Goal: Task Accomplishment & Management: Manage account settings

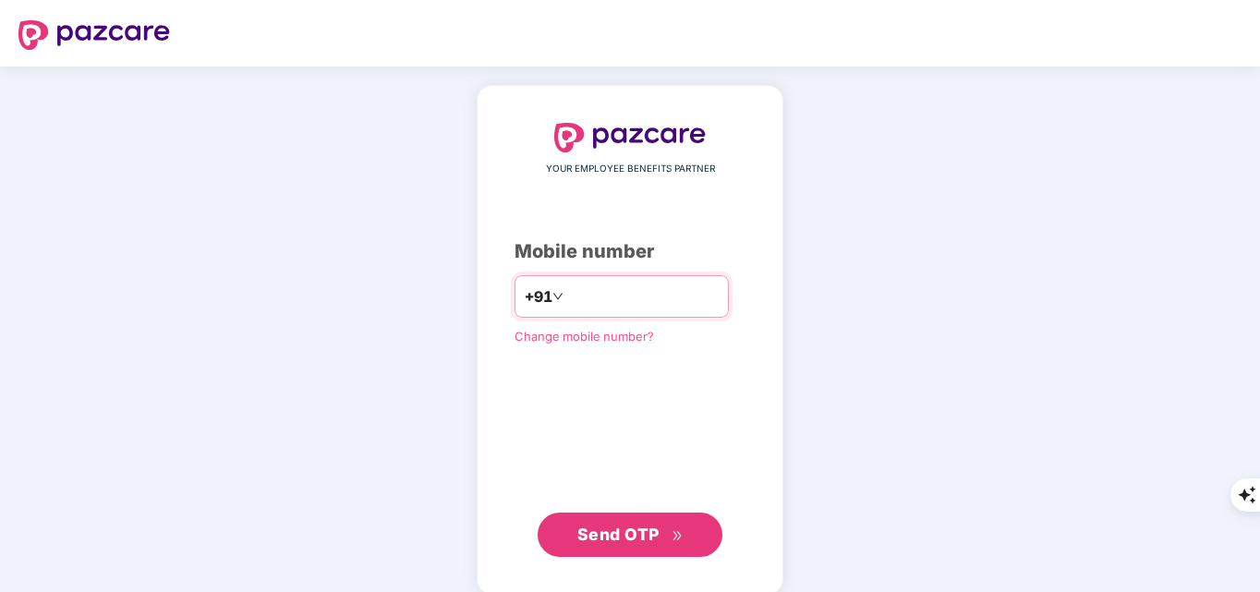
click at [642, 297] on input "number" at bounding box center [642, 297] width 151 height 30
type input "**********"
click at [678, 544] on span "Send OTP" at bounding box center [630, 535] width 106 height 26
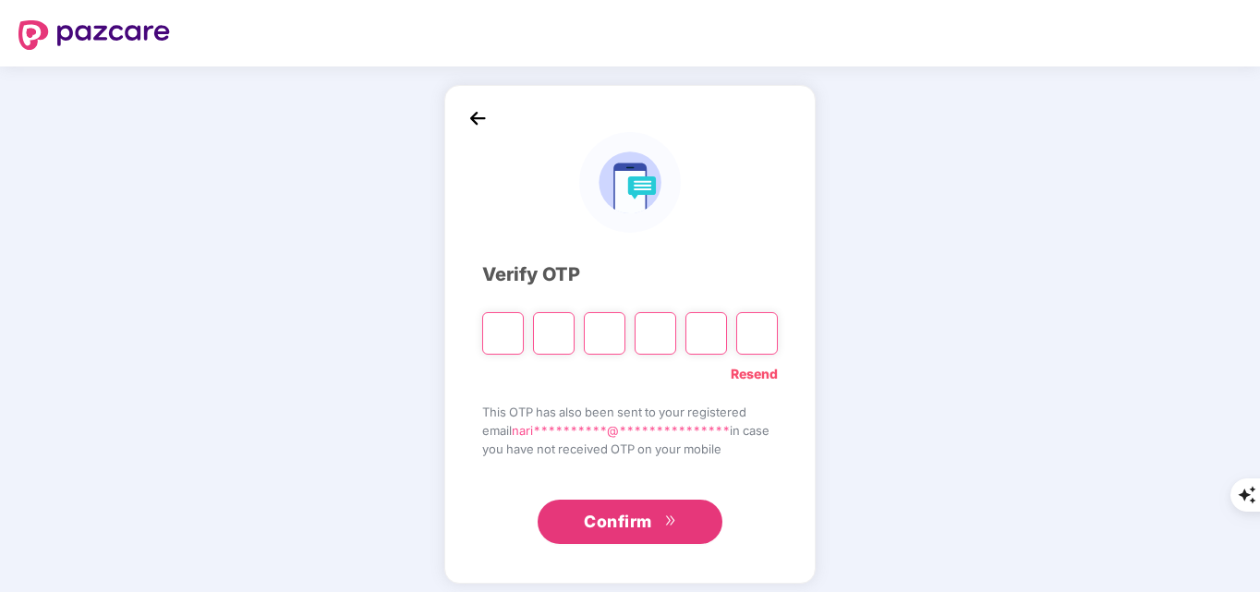
type input "*"
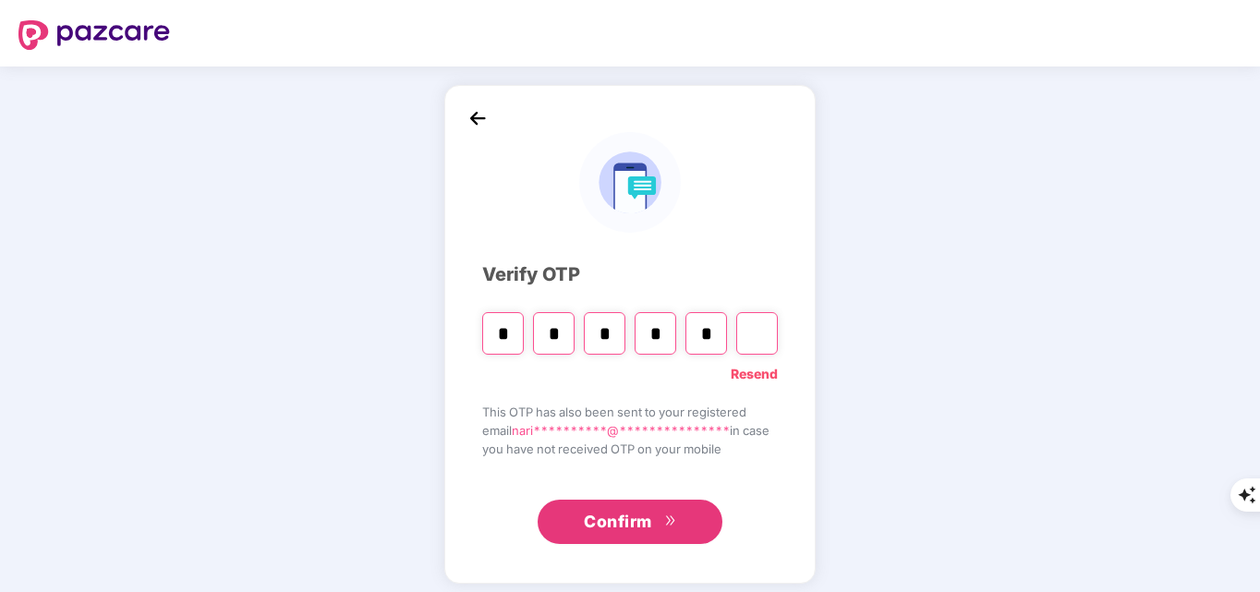
type input "*"
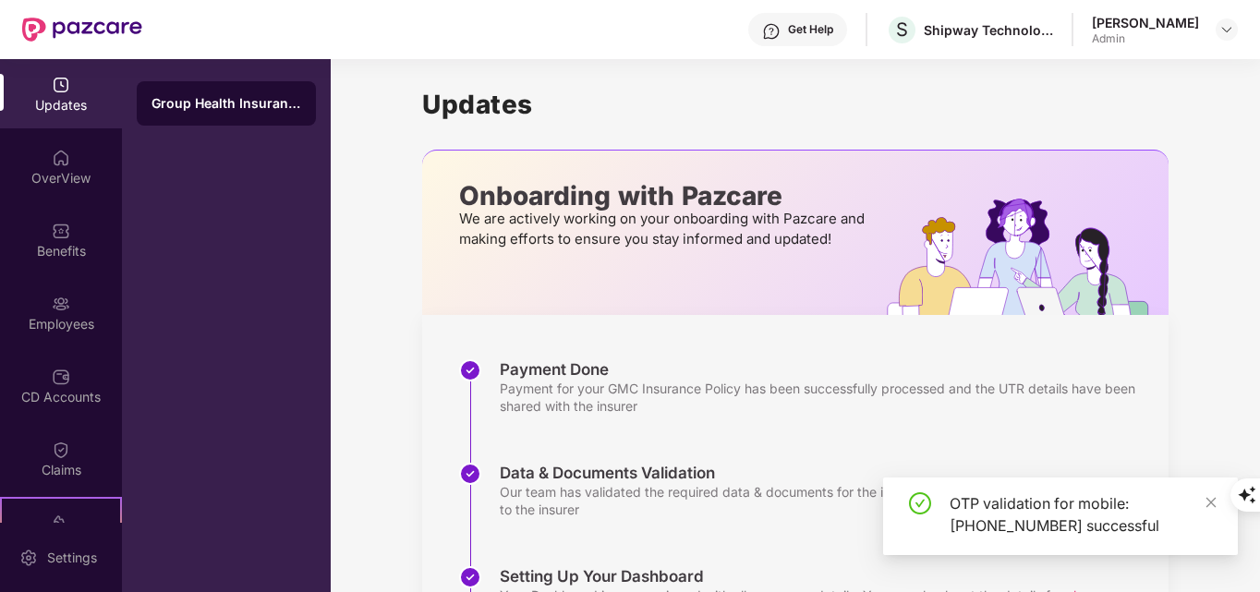
click at [1207, 507] on icon "close" at bounding box center [1210, 502] width 13 height 13
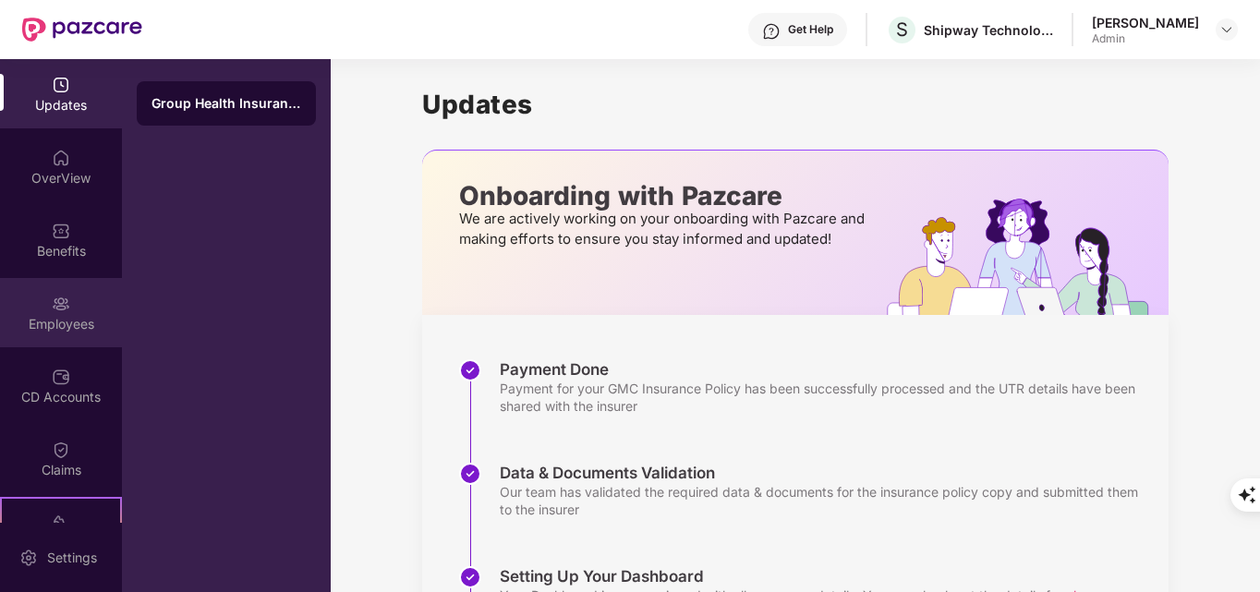
click at [75, 300] on div "Employees" at bounding box center [61, 312] width 122 height 69
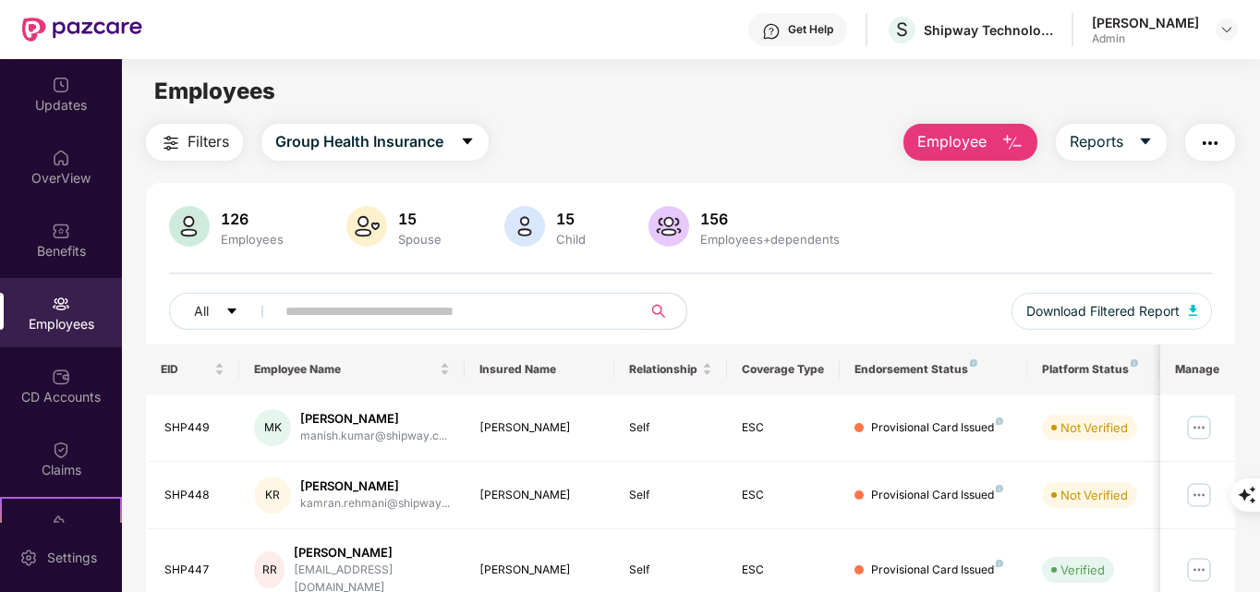
click at [1017, 151] on img "button" at bounding box center [1012, 143] width 22 height 22
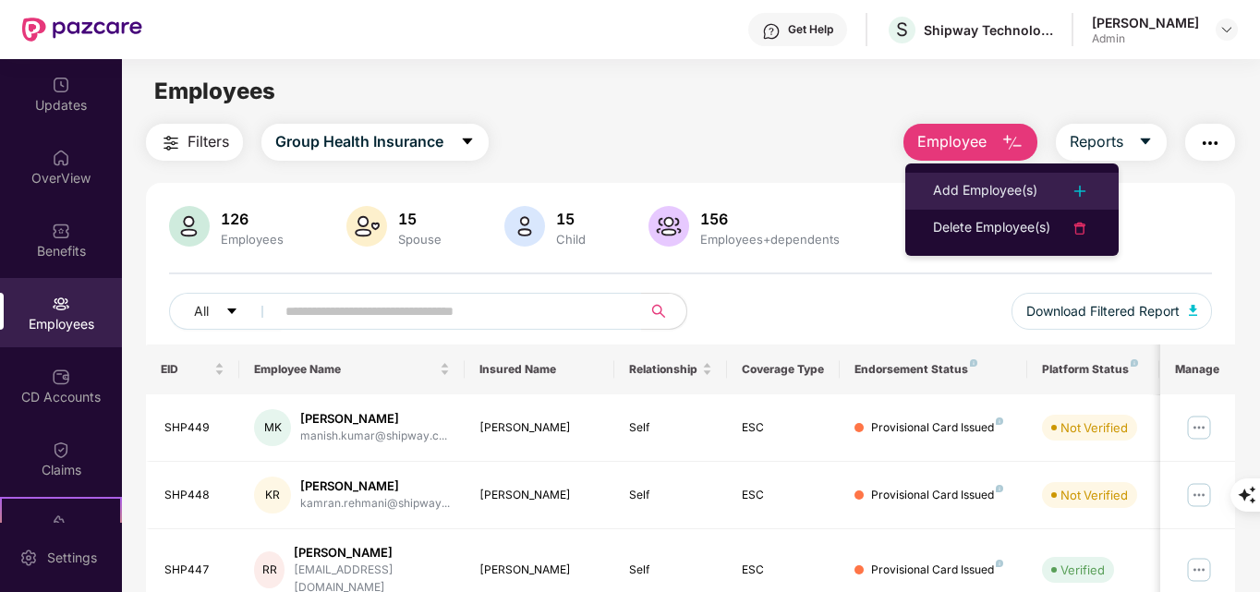
click at [1073, 191] on img at bounding box center [1079, 191] width 22 height 22
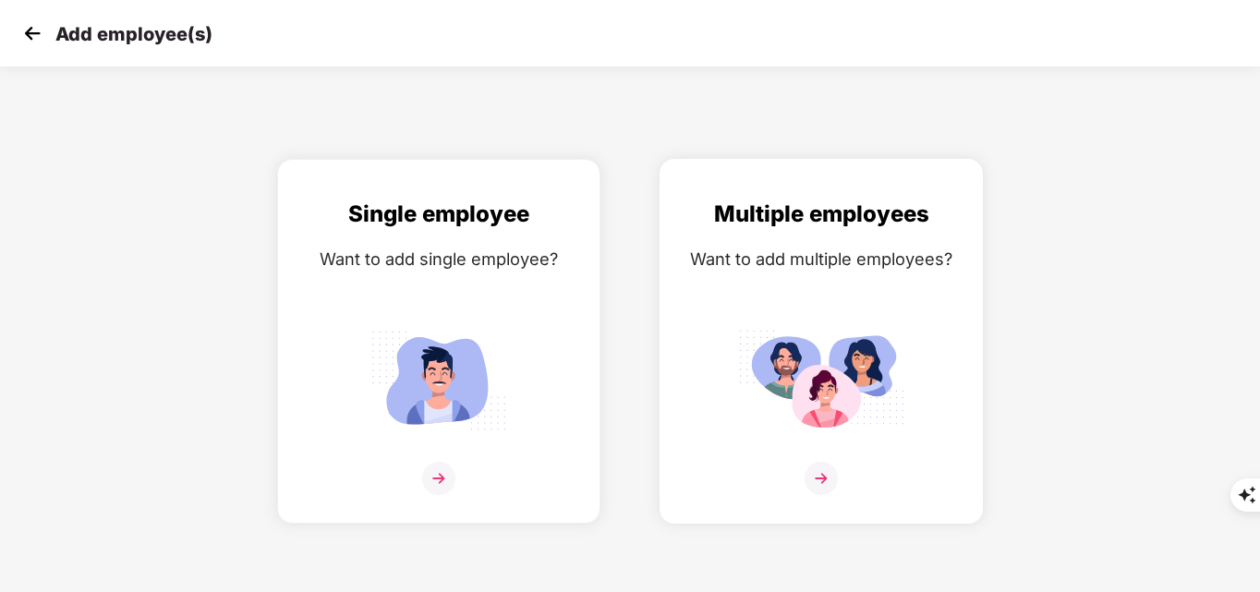
click at [831, 467] on img at bounding box center [820, 478] width 33 height 33
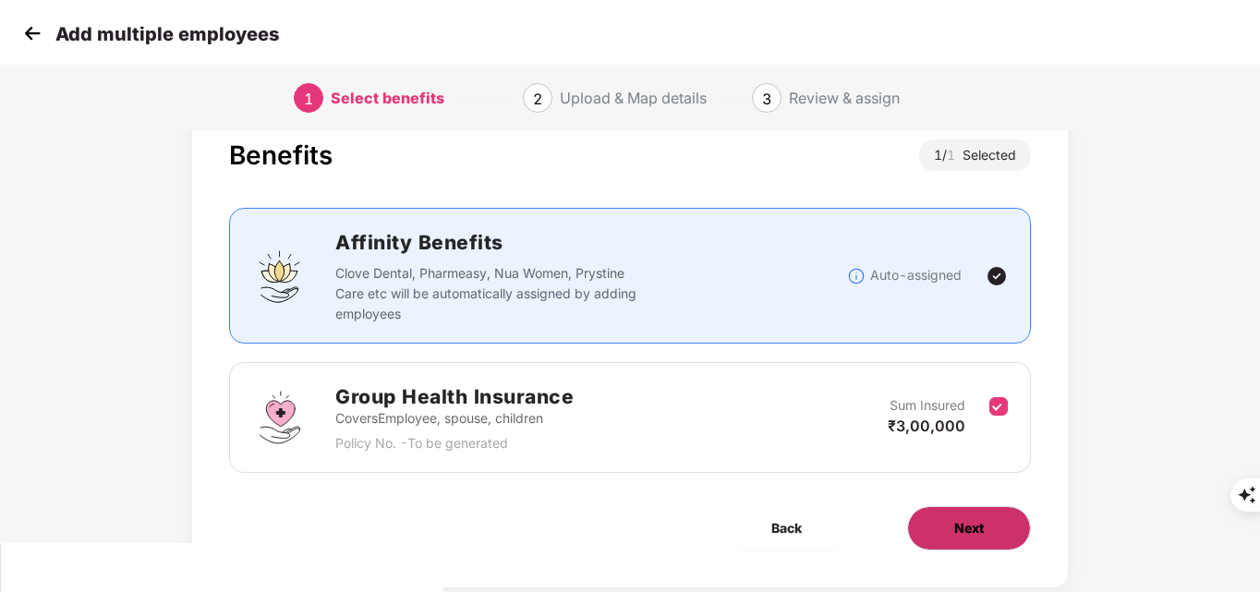
scroll to position [91, 0]
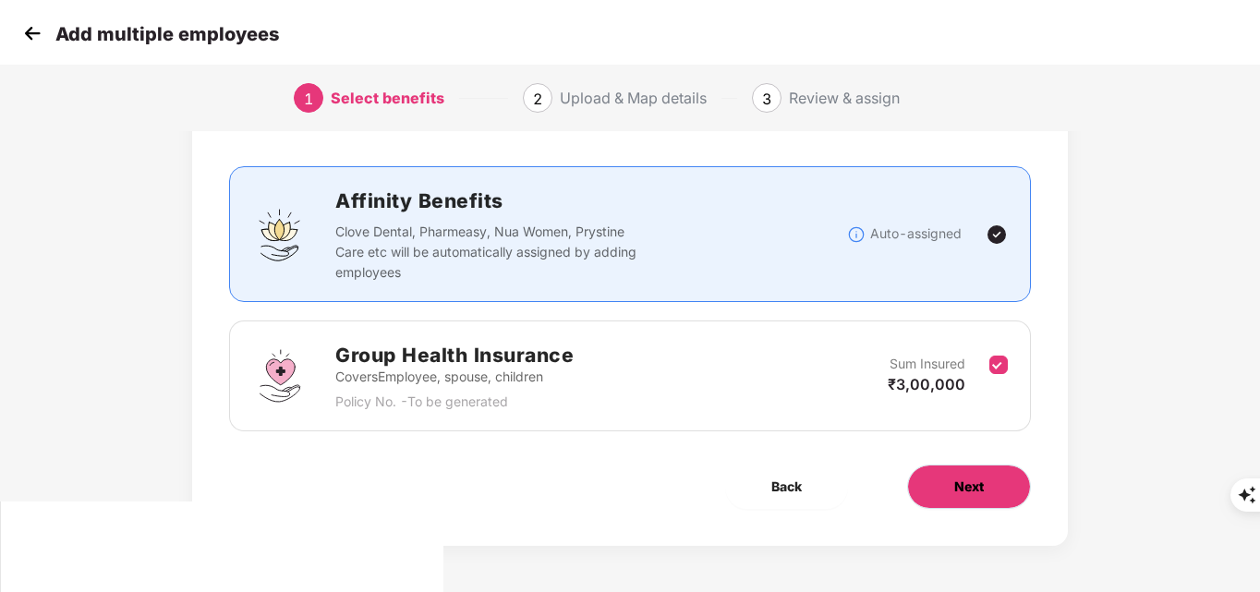
click at [957, 492] on span "Next" at bounding box center [969, 487] width 30 height 20
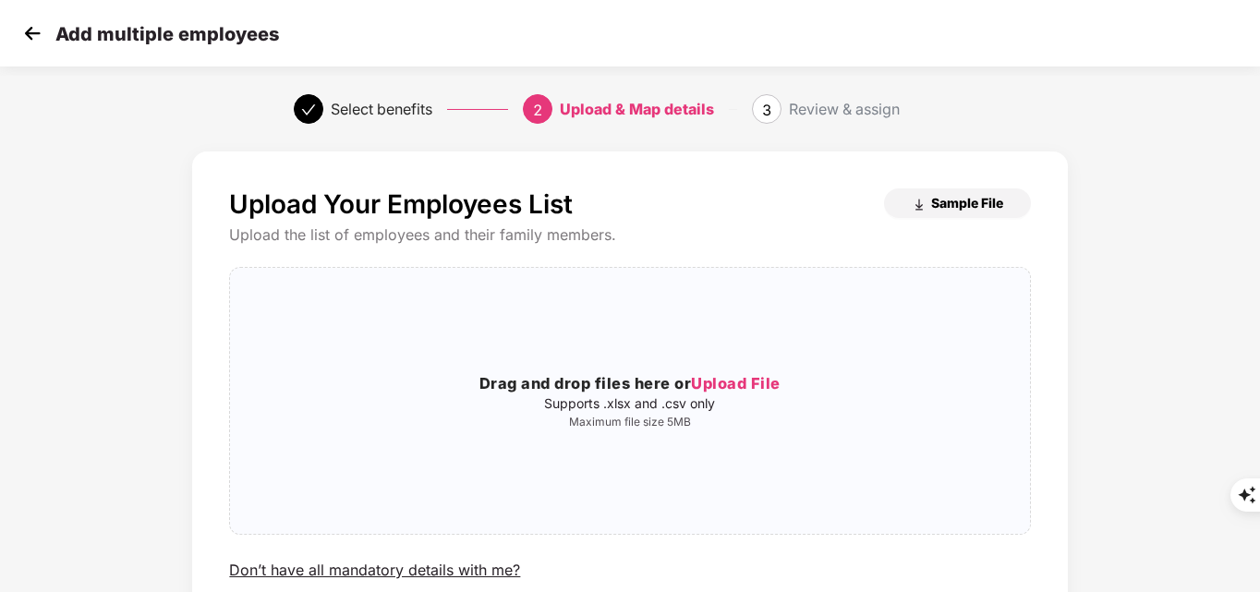
click at [950, 199] on span "Sample File" at bounding box center [967, 203] width 72 height 18
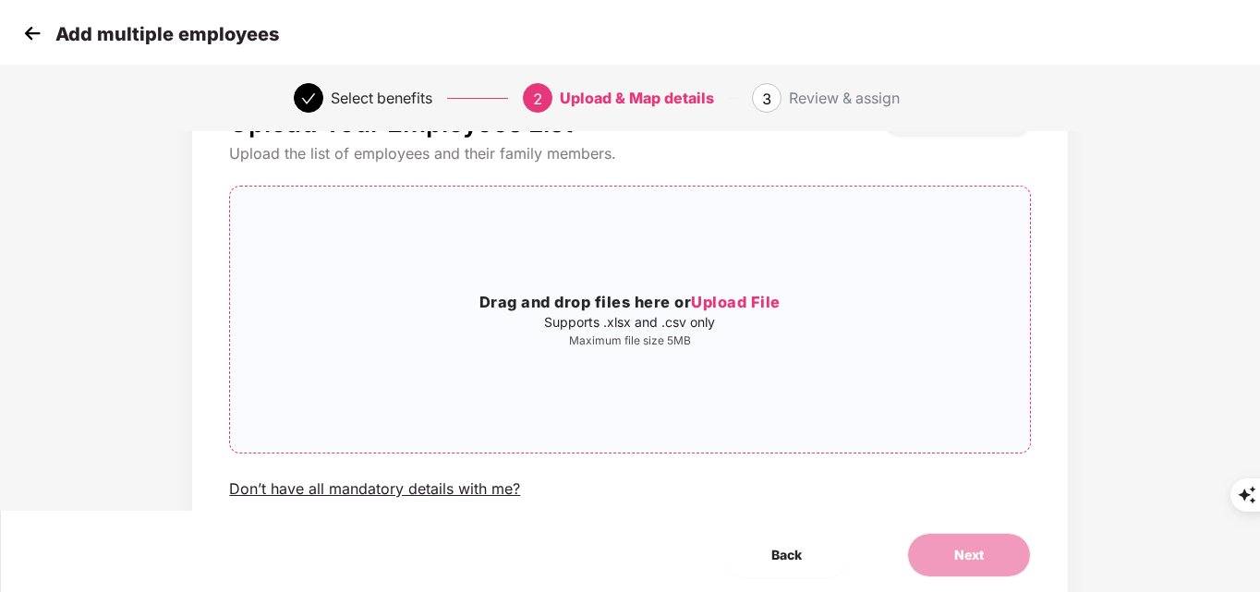
scroll to position [150, 0]
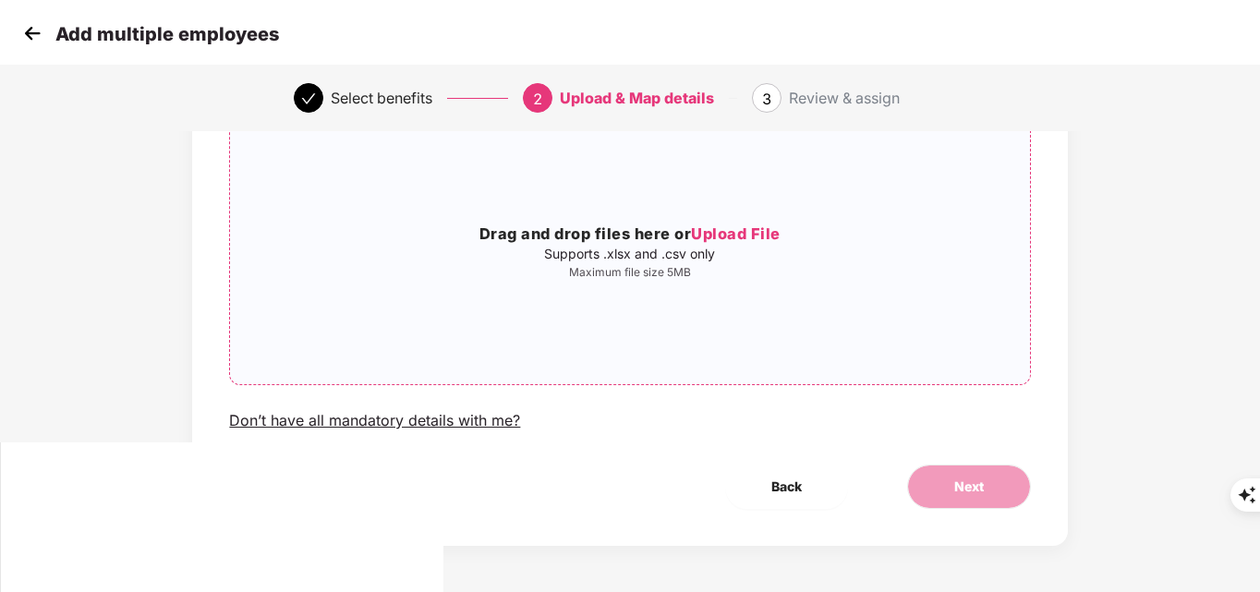
click at [737, 233] on span "Upload File" at bounding box center [736, 233] width 90 height 18
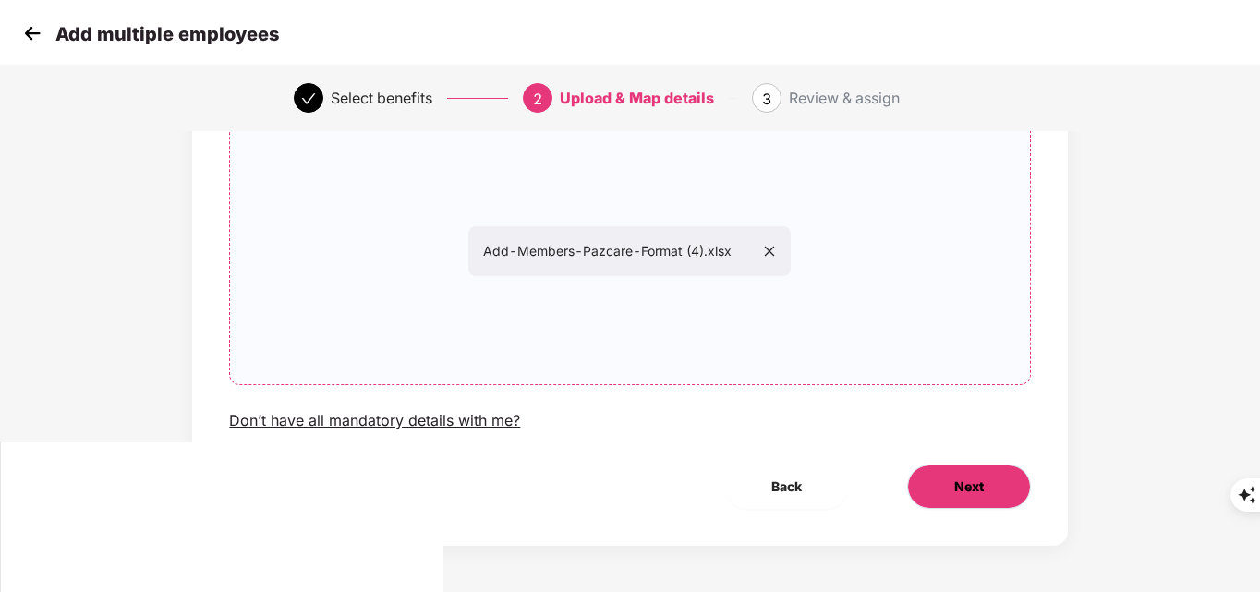
click at [970, 497] on button "Next" at bounding box center [969, 487] width 124 height 44
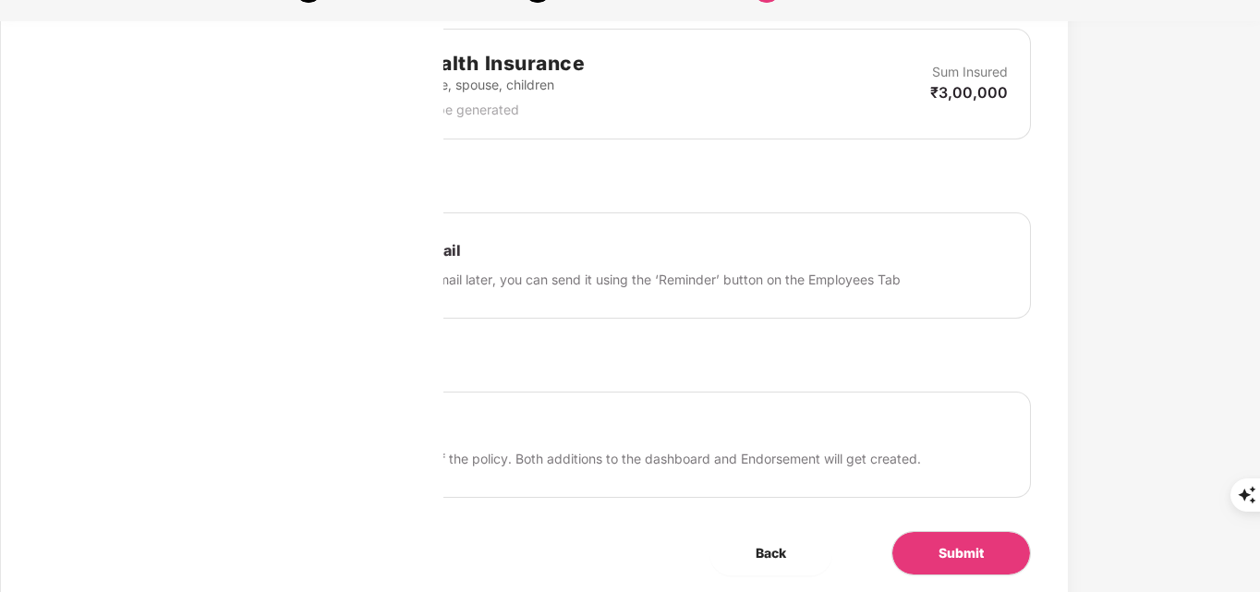
scroll to position [637, 0]
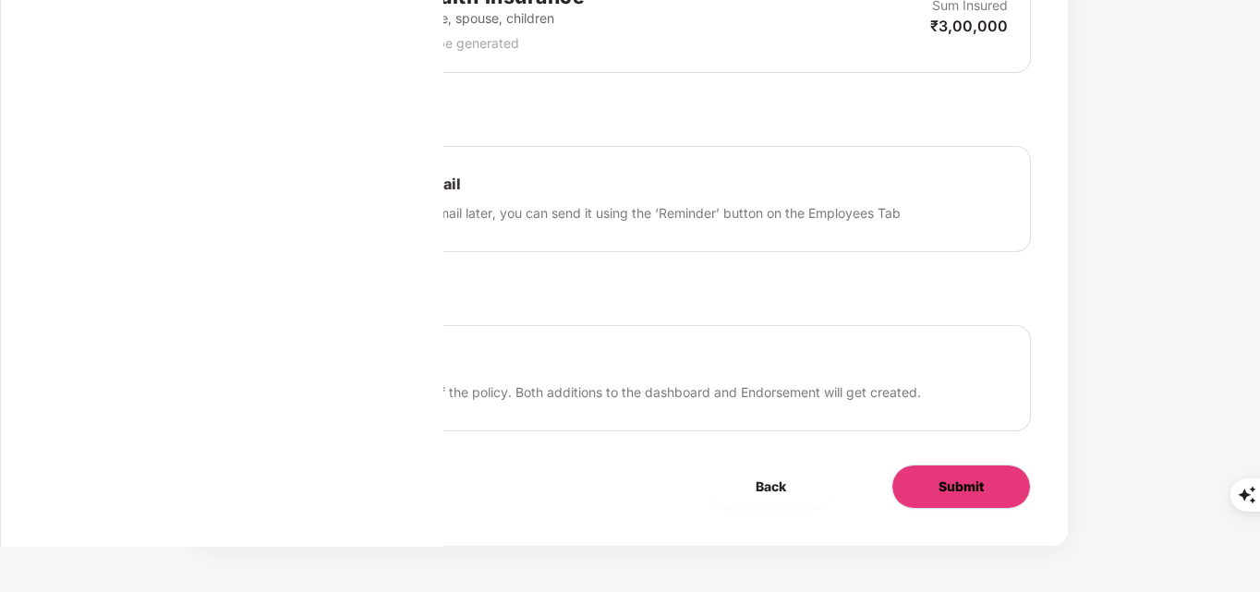
click at [919, 478] on button "Submit" at bounding box center [960, 487] width 139 height 44
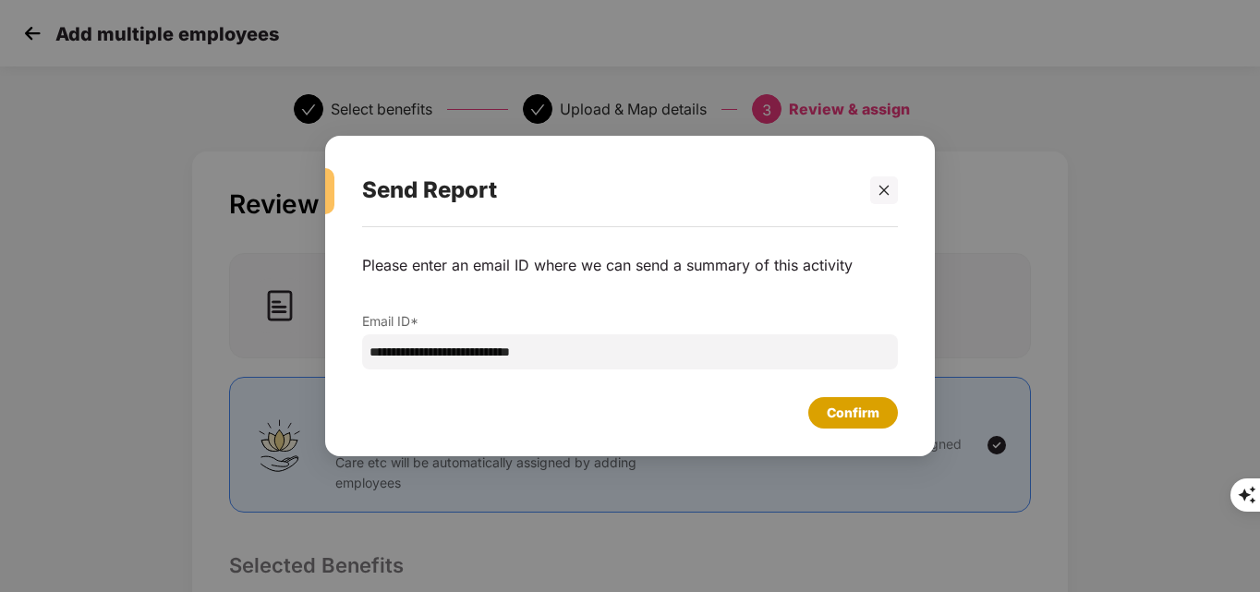
click at [859, 407] on div "Confirm" at bounding box center [853, 413] width 53 height 20
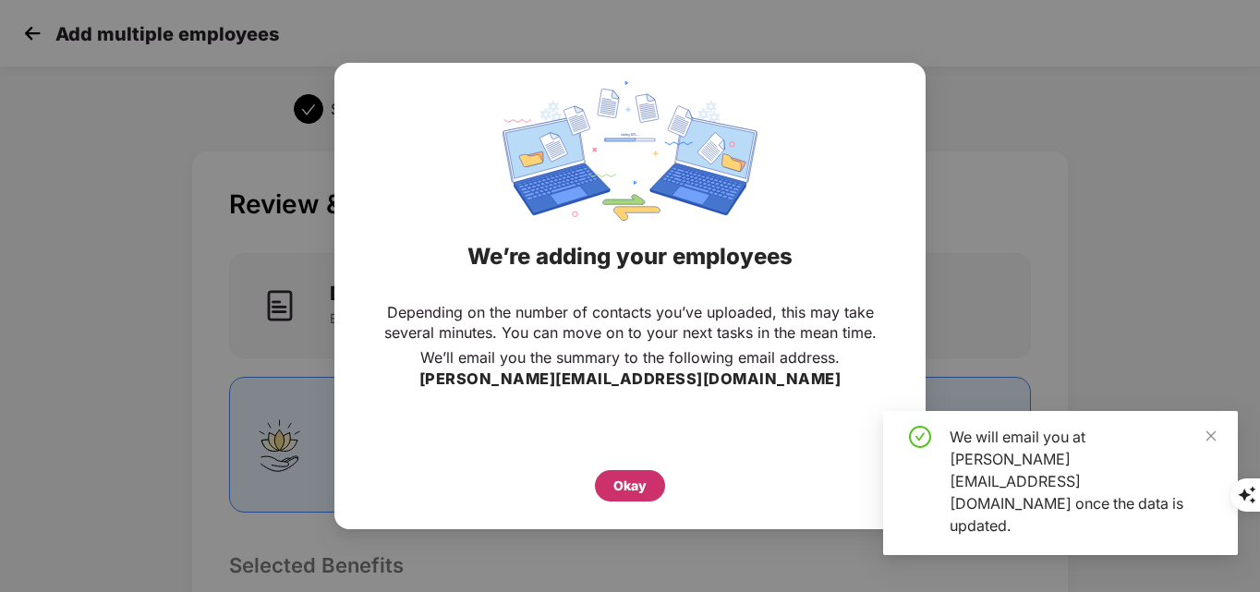
click at [634, 485] on div "Okay" at bounding box center [629, 486] width 33 height 20
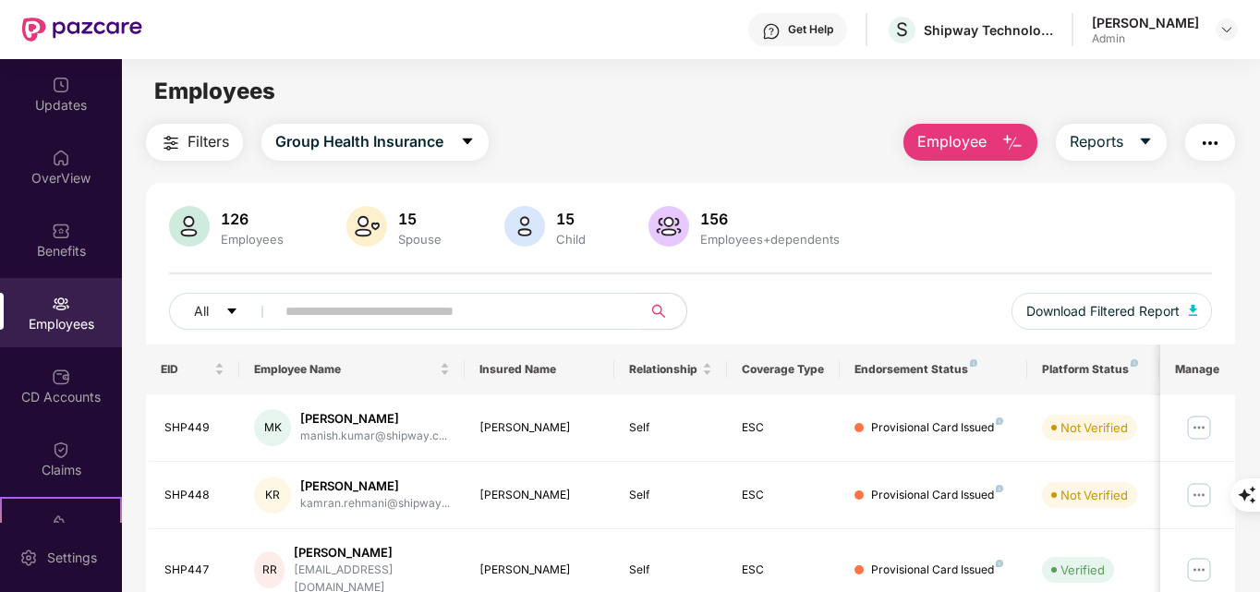
click at [1020, 142] on img "button" at bounding box center [1012, 143] width 22 height 22
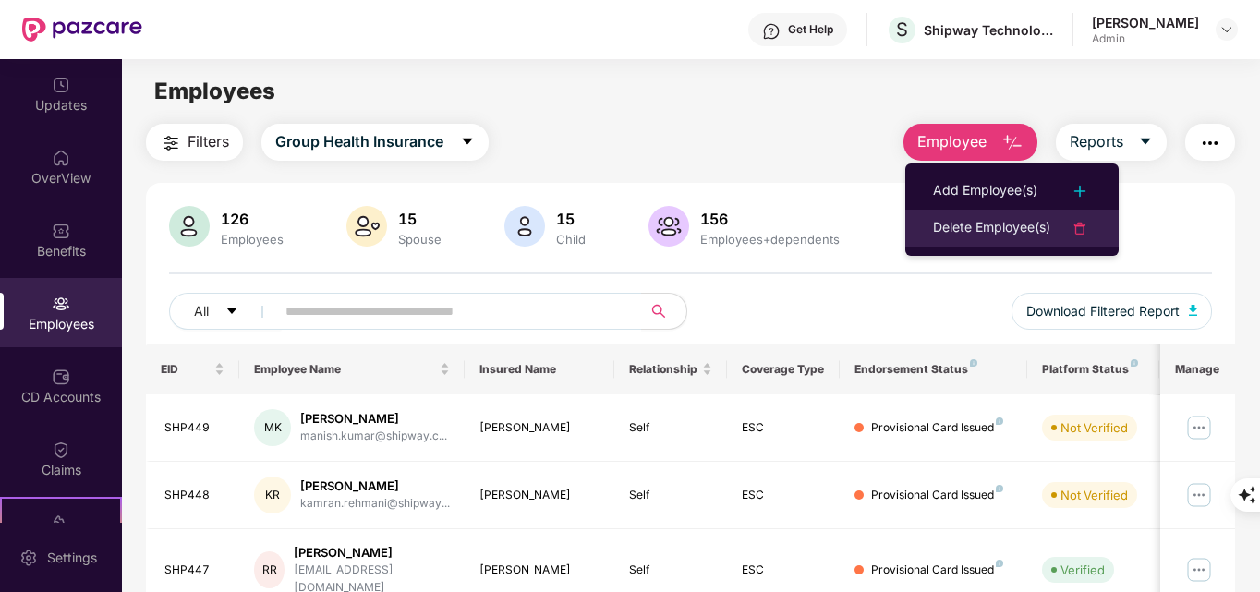
click at [1004, 220] on div "Delete Employee(s)" at bounding box center [991, 228] width 117 height 22
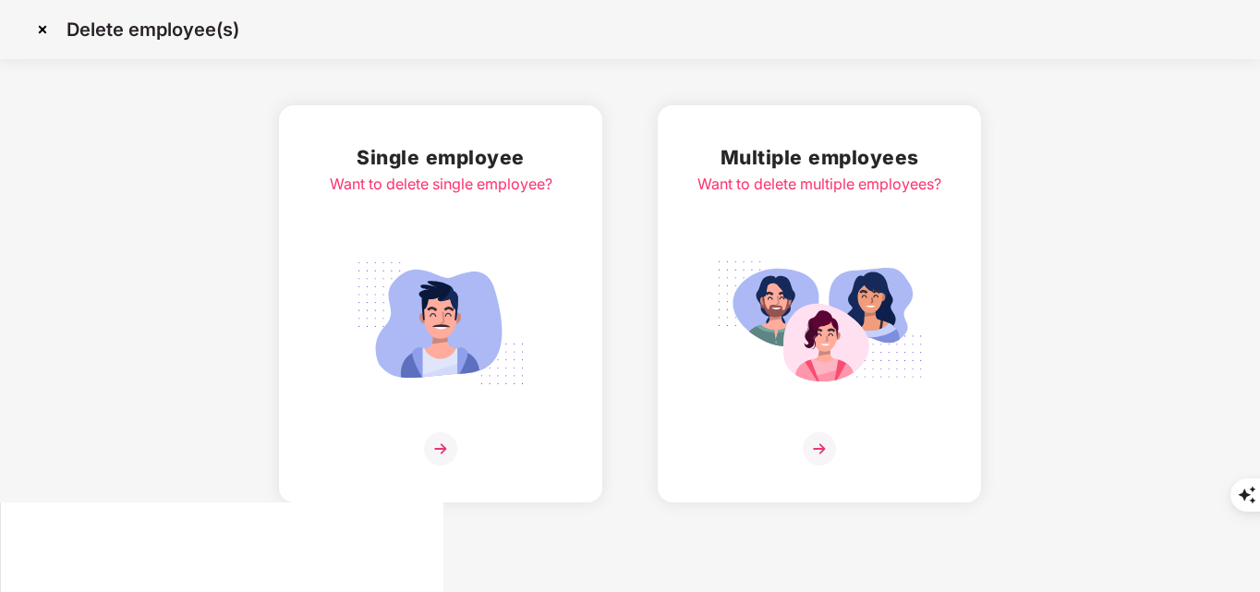
click at [453, 451] on img at bounding box center [440, 448] width 33 height 33
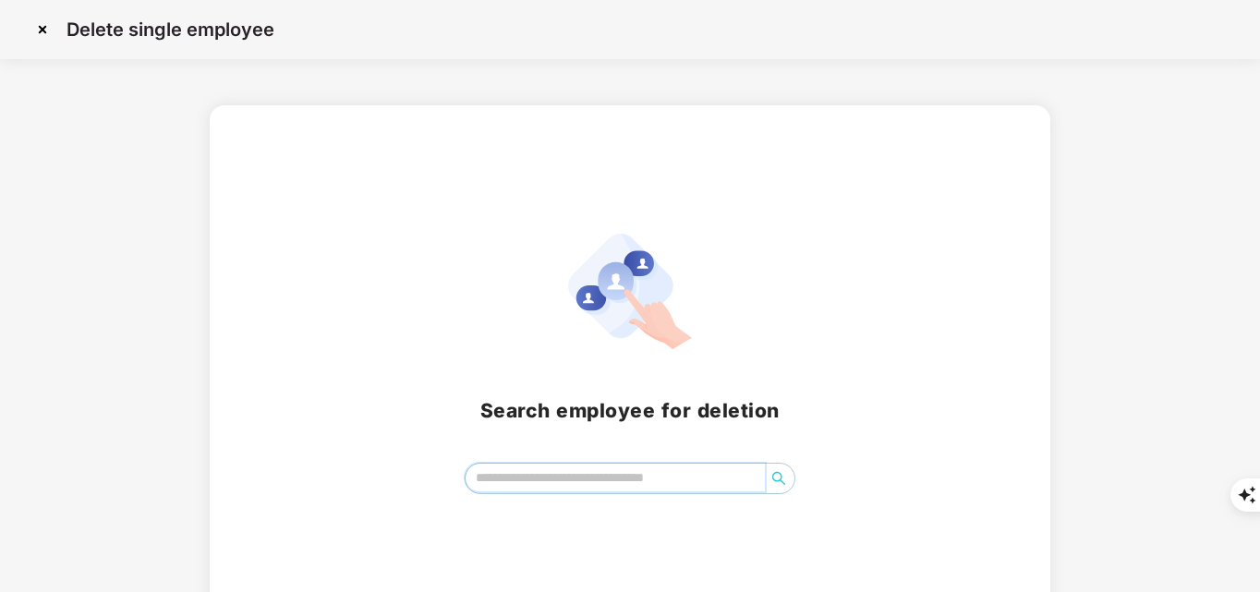
click at [588, 483] on input "search" at bounding box center [615, 478] width 300 height 28
paste input "**********"
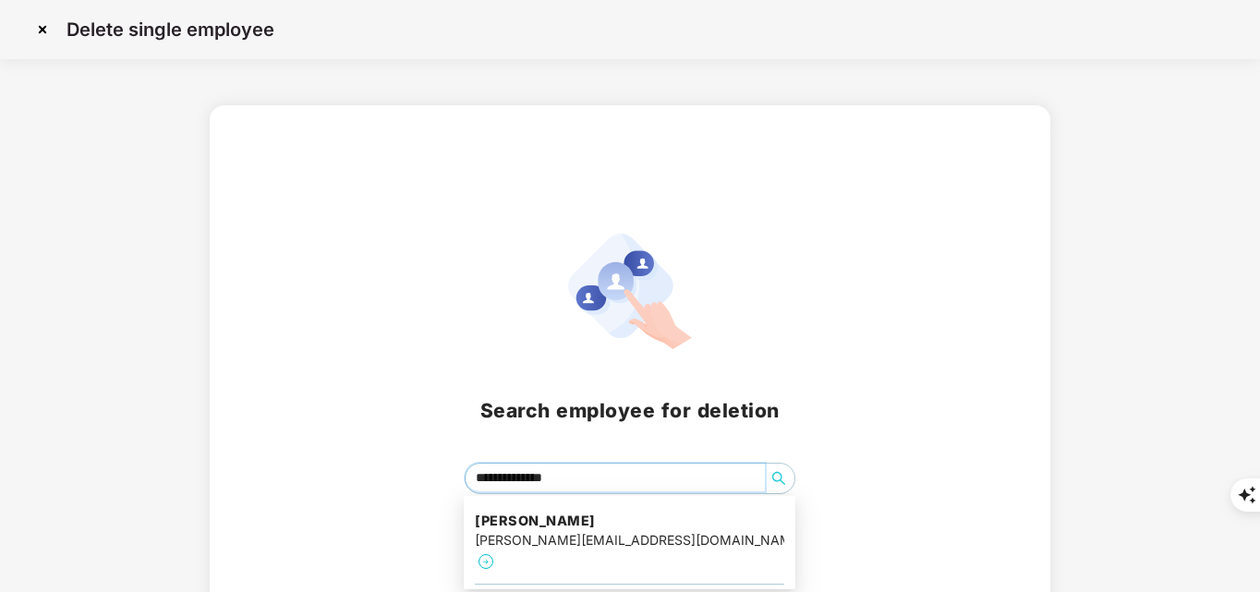
type input "**********"
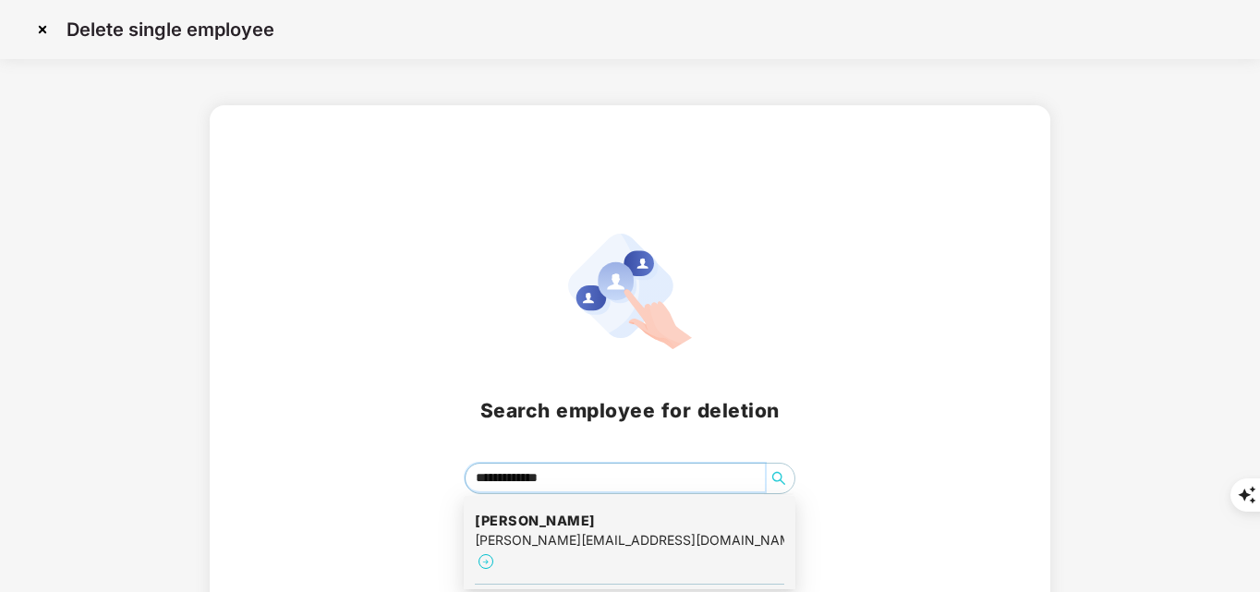
click at [508, 539] on div "pratyush.tripathi@shipway.com" at bounding box center [629, 540] width 309 height 20
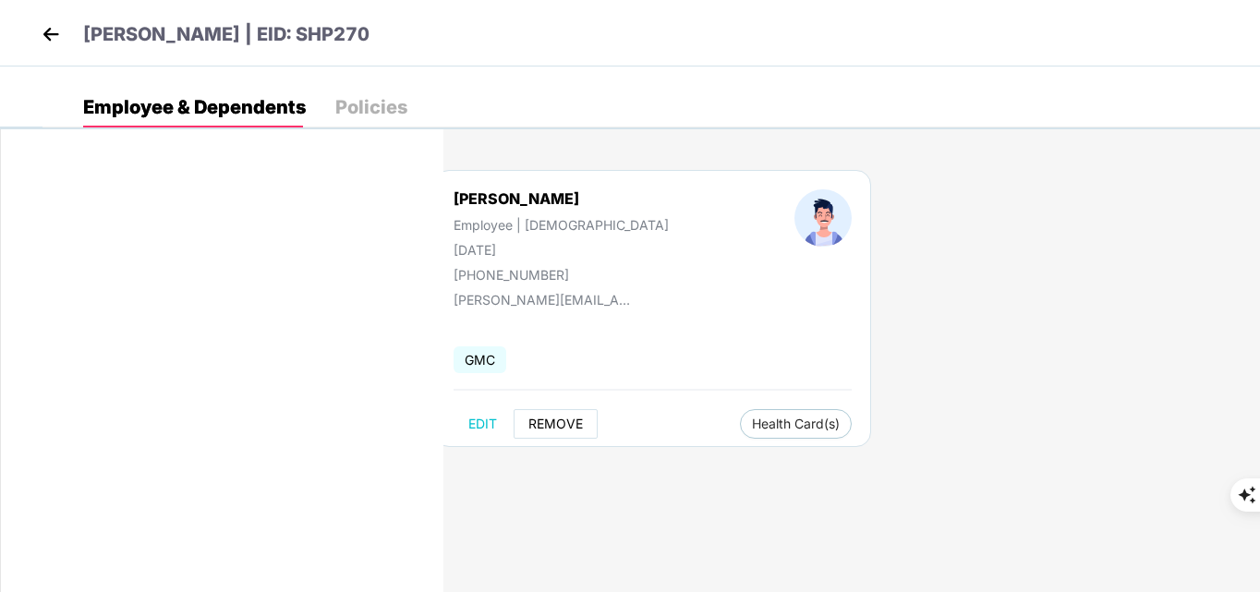
click at [537, 427] on span "REMOVE" at bounding box center [555, 424] width 54 height 15
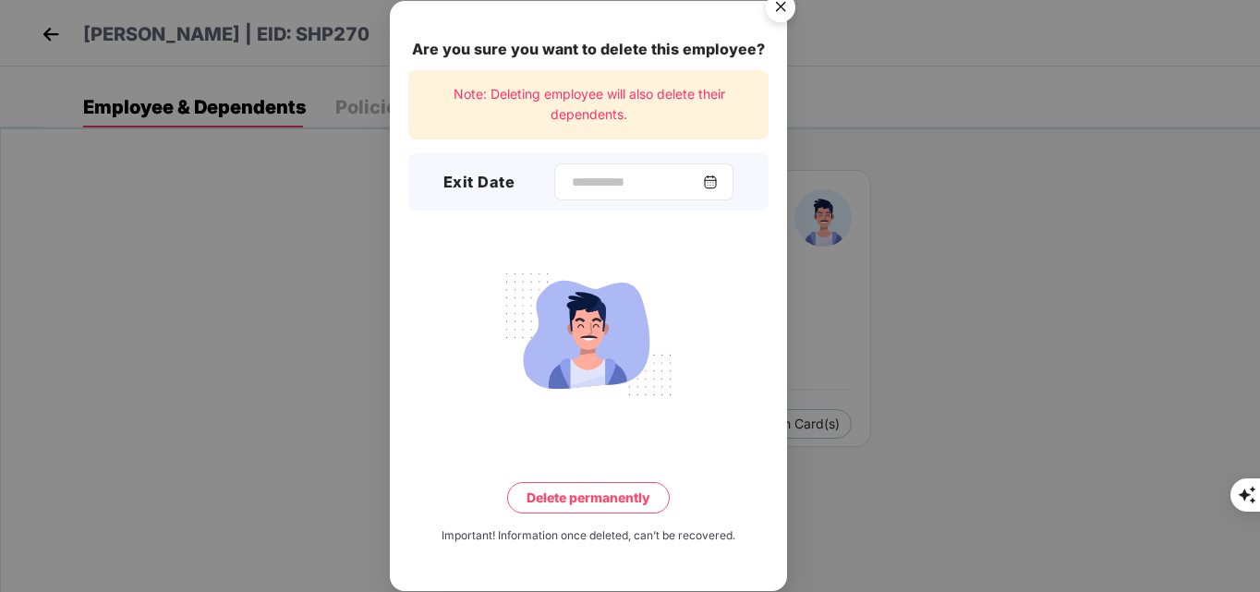
click at [612, 168] on div at bounding box center [643, 181] width 179 height 37
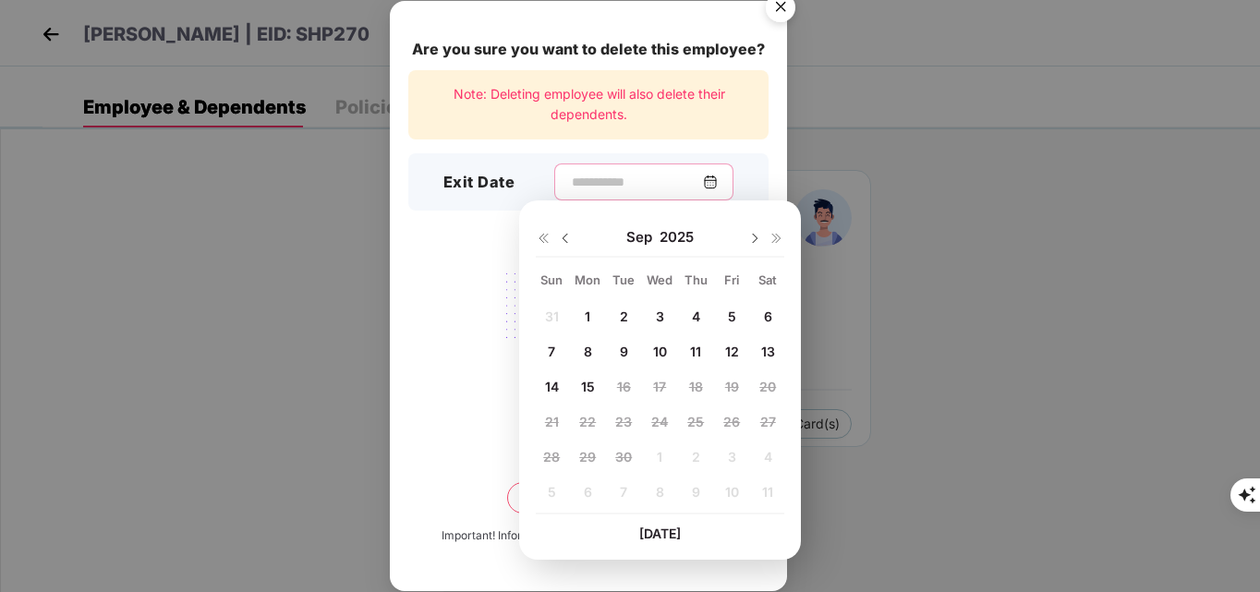
click at [614, 176] on input at bounding box center [636, 182] width 133 height 19
click at [581, 391] on span "15" at bounding box center [588, 387] width 14 height 16
type input "**********"
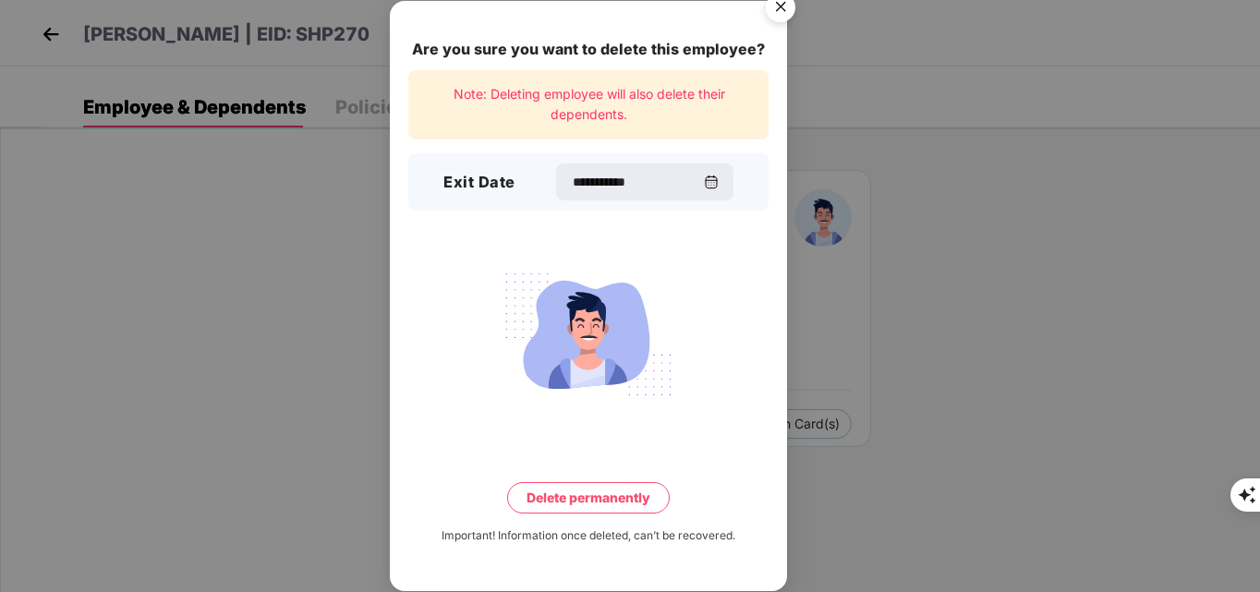
click at [622, 499] on button "Delete permanently" at bounding box center [588, 497] width 163 height 31
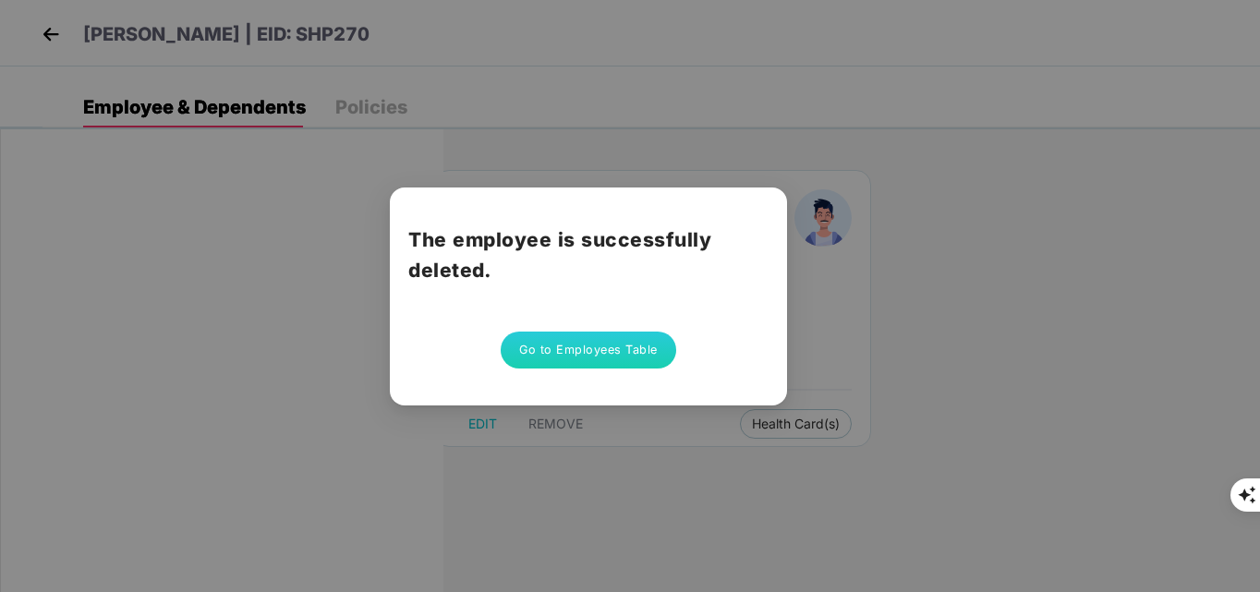
click at [583, 347] on button "Go to Employees Table" at bounding box center [588, 350] width 175 height 37
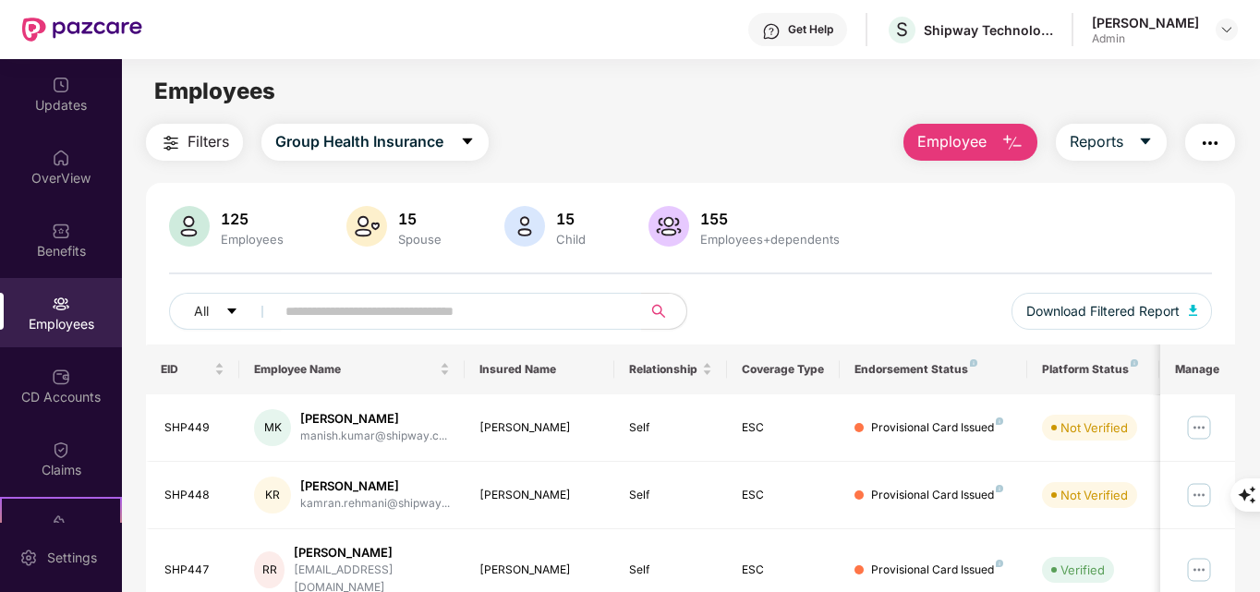
click at [1015, 139] on img "button" at bounding box center [1012, 143] width 22 height 22
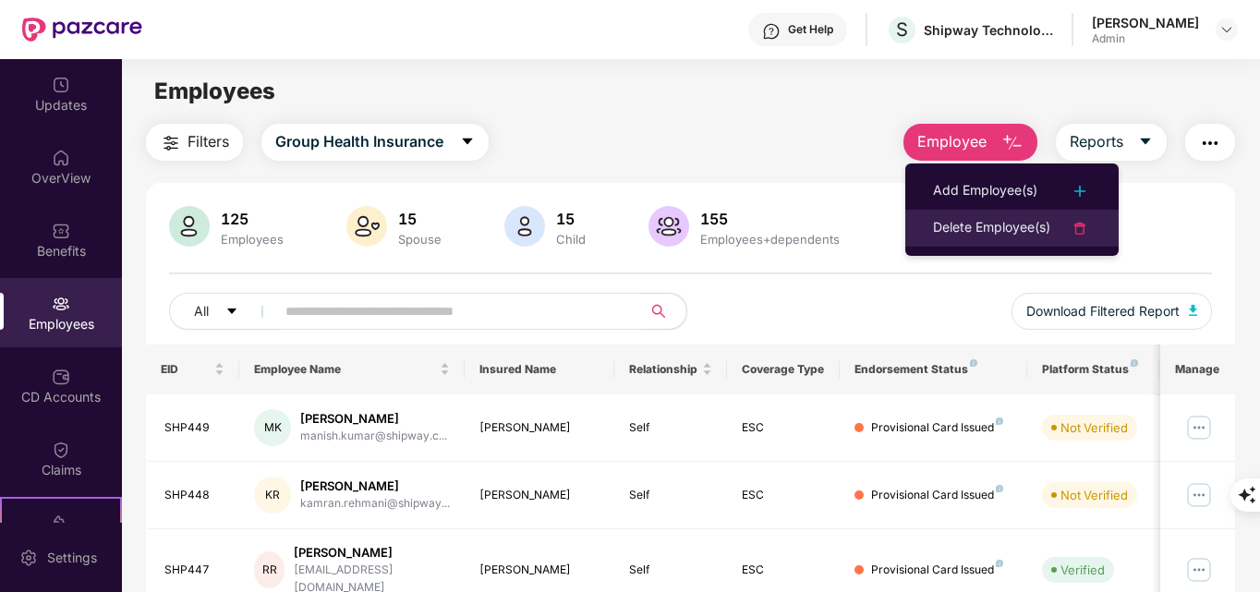
click at [993, 221] on div "Delete Employee(s)" at bounding box center [991, 228] width 117 height 22
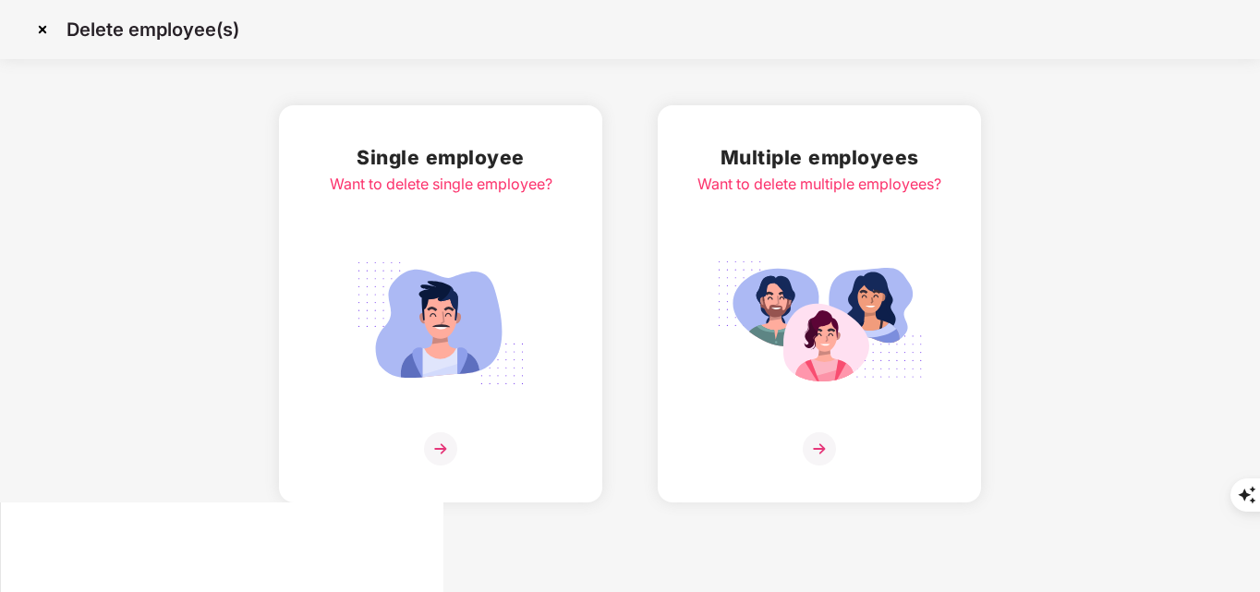
click at [448, 448] on img at bounding box center [440, 448] width 33 height 33
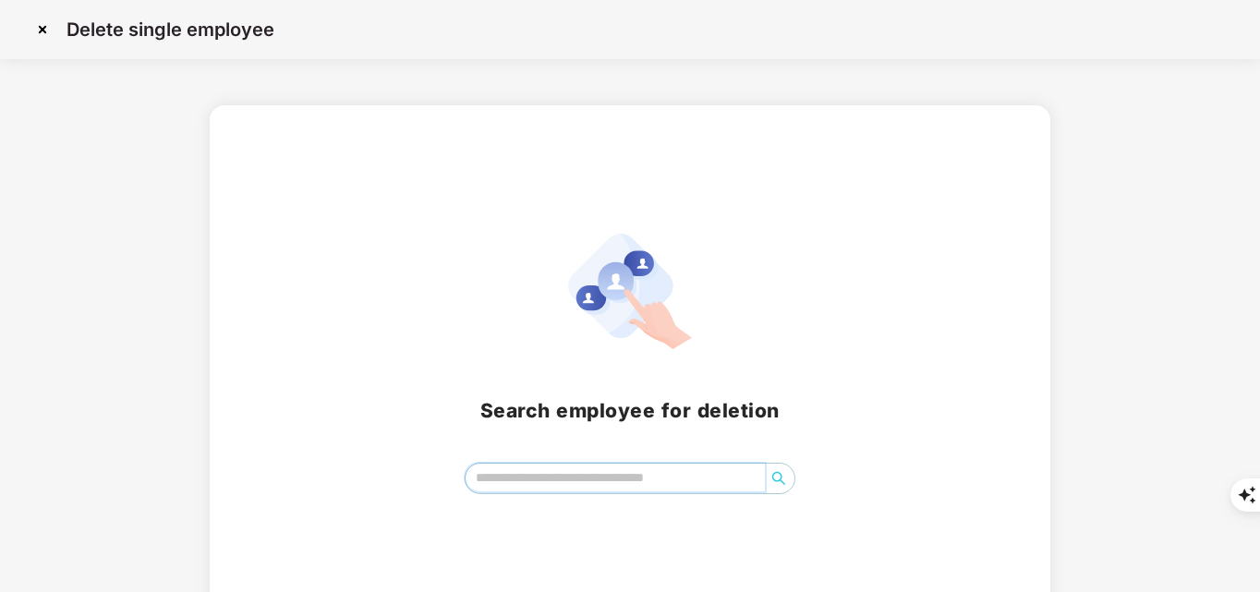
click at [674, 464] on input "search" at bounding box center [615, 478] width 300 height 28
paste input "**********"
type input "**********"
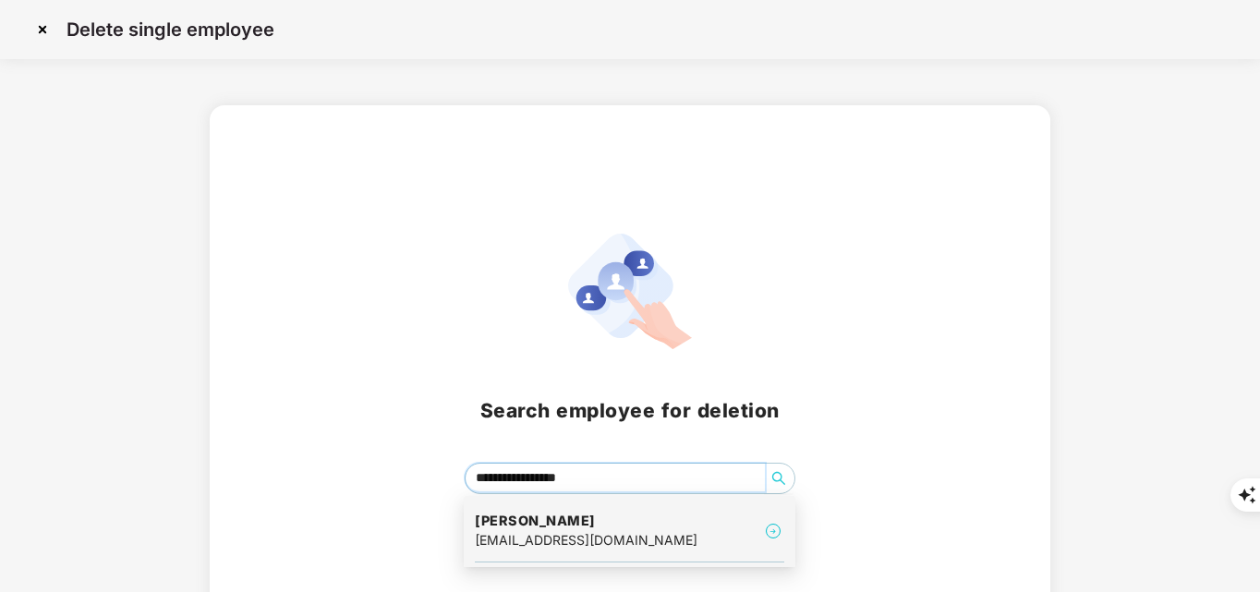
click at [632, 552] on div "Nikhil Choudhary nikhil.choudhary@shipway.com" at bounding box center [629, 532] width 309 height 62
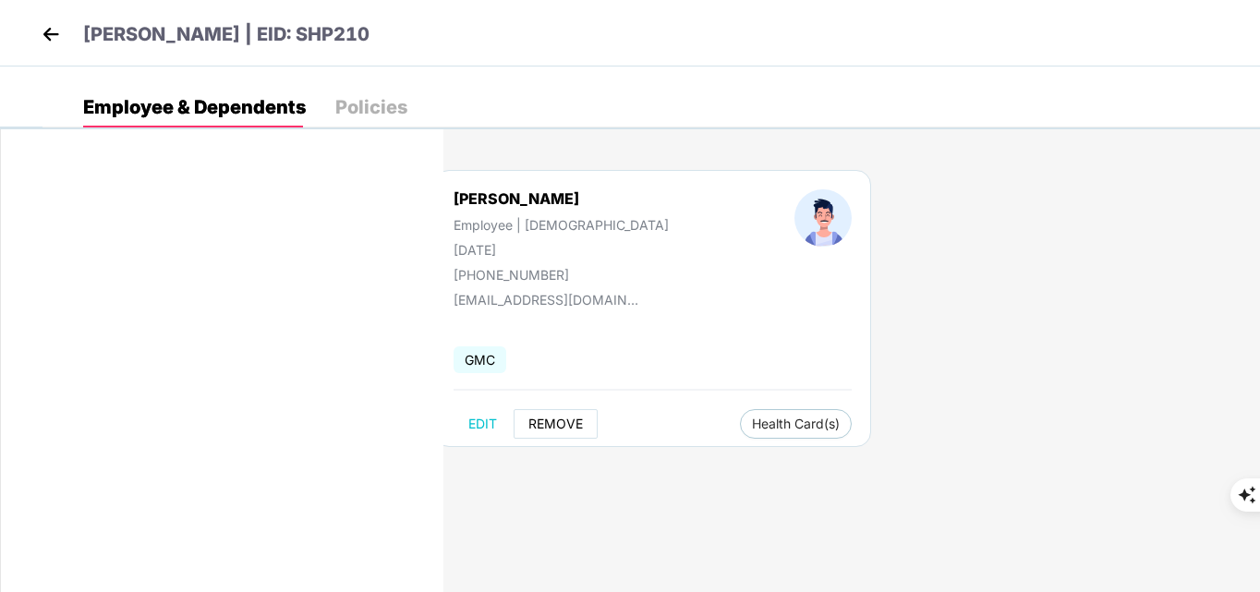
click at [553, 432] on button "REMOVE" at bounding box center [555, 424] width 84 height 30
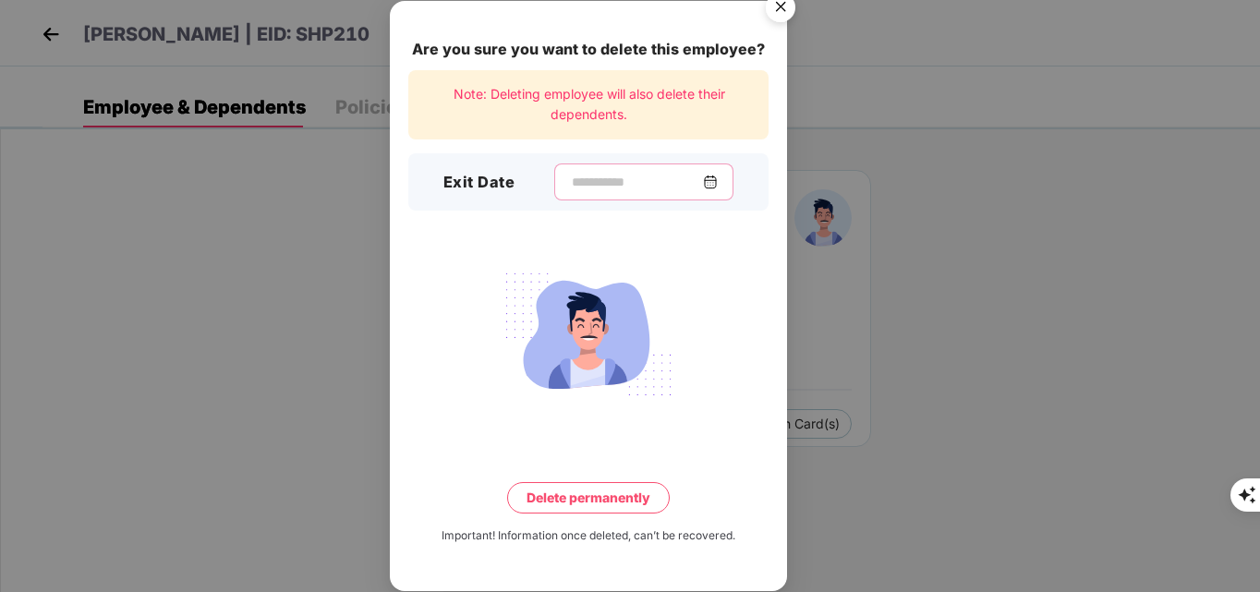
click at [590, 190] on input at bounding box center [636, 182] width 133 height 19
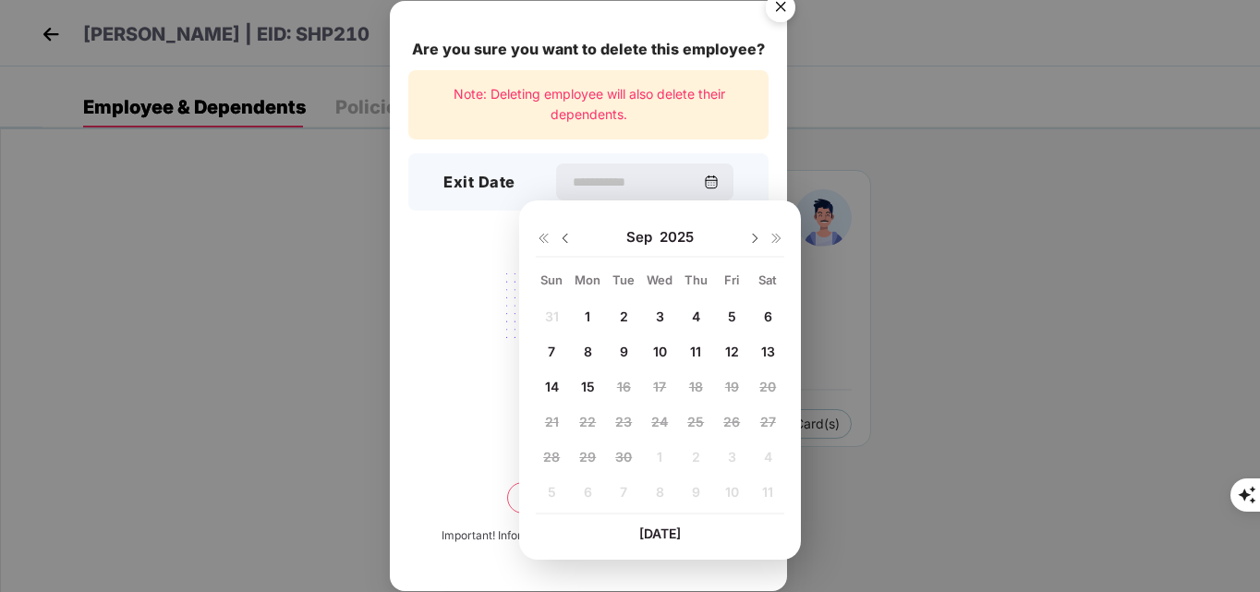
click at [729, 356] on span "12" at bounding box center [732, 352] width 14 height 16
type input "**********"
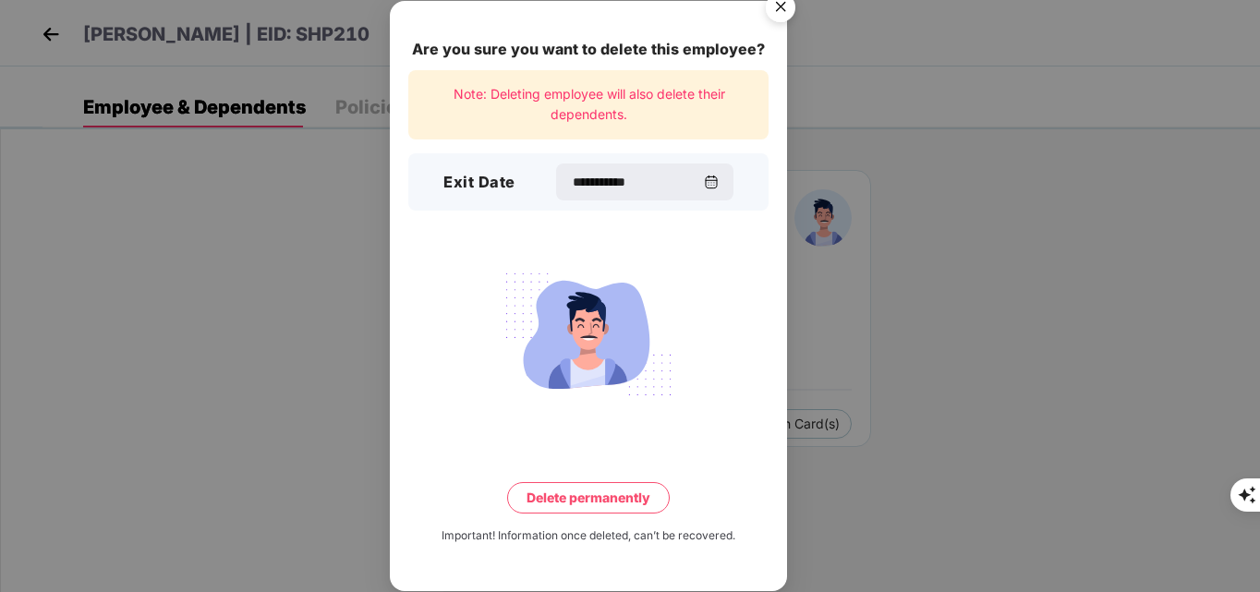
click at [563, 493] on button "Delete permanently" at bounding box center [588, 497] width 163 height 31
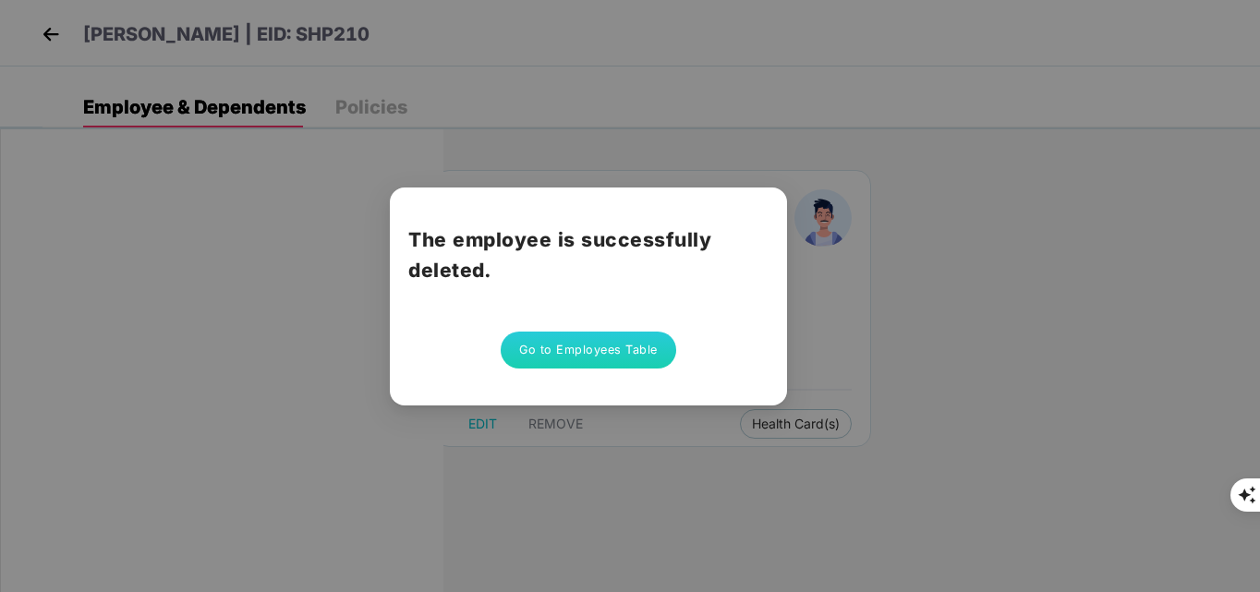
click at [613, 369] on div "The employee is successfully deleted. Go to Employees Table" at bounding box center [588, 296] width 397 height 218
click at [610, 344] on button "Go to Employees Table" at bounding box center [588, 350] width 175 height 37
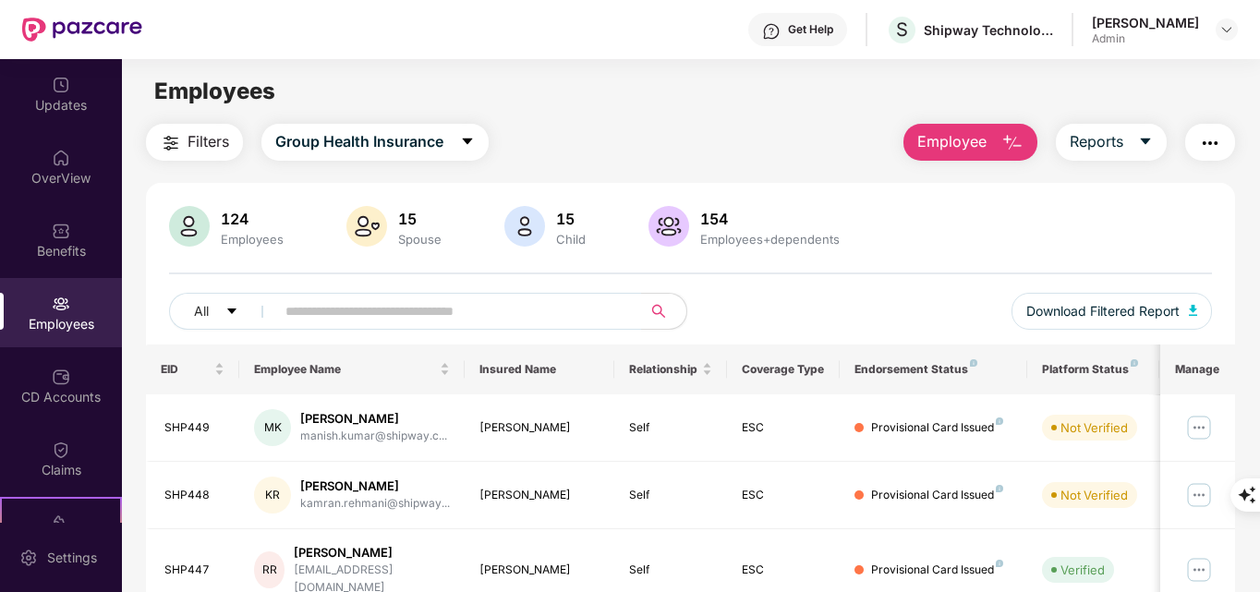
click at [1012, 135] on img "button" at bounding box center [1012, 143] width 22 height 22
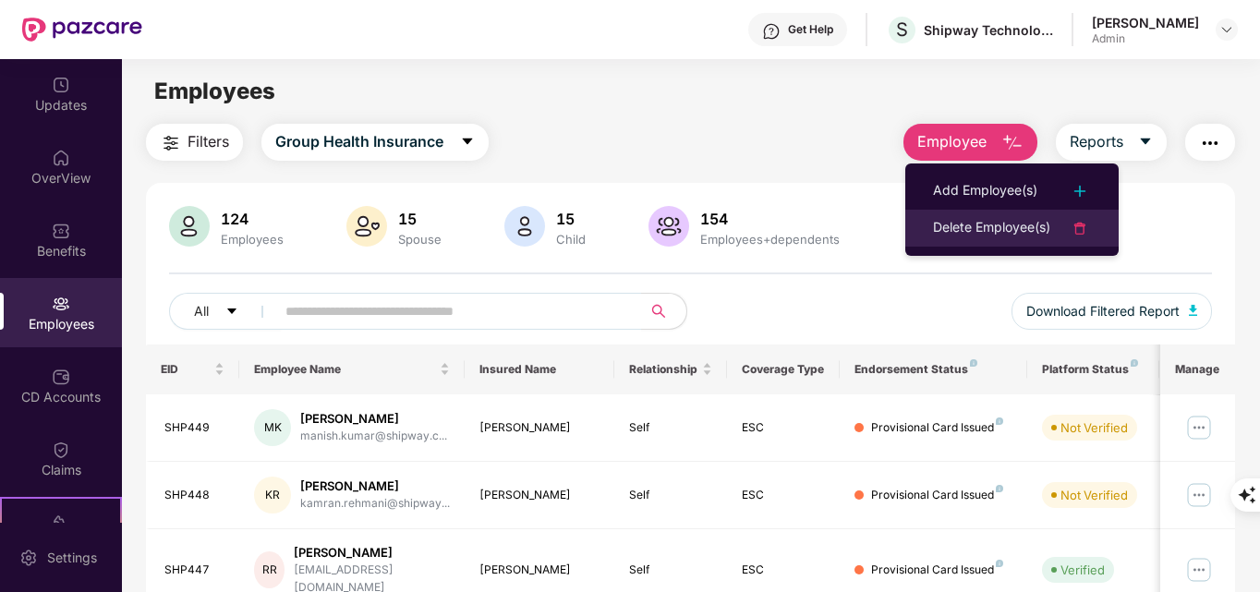
click at [979, 235] on div "Delete Employee(s)" at bounding box center [991, 228] width 117 height 22
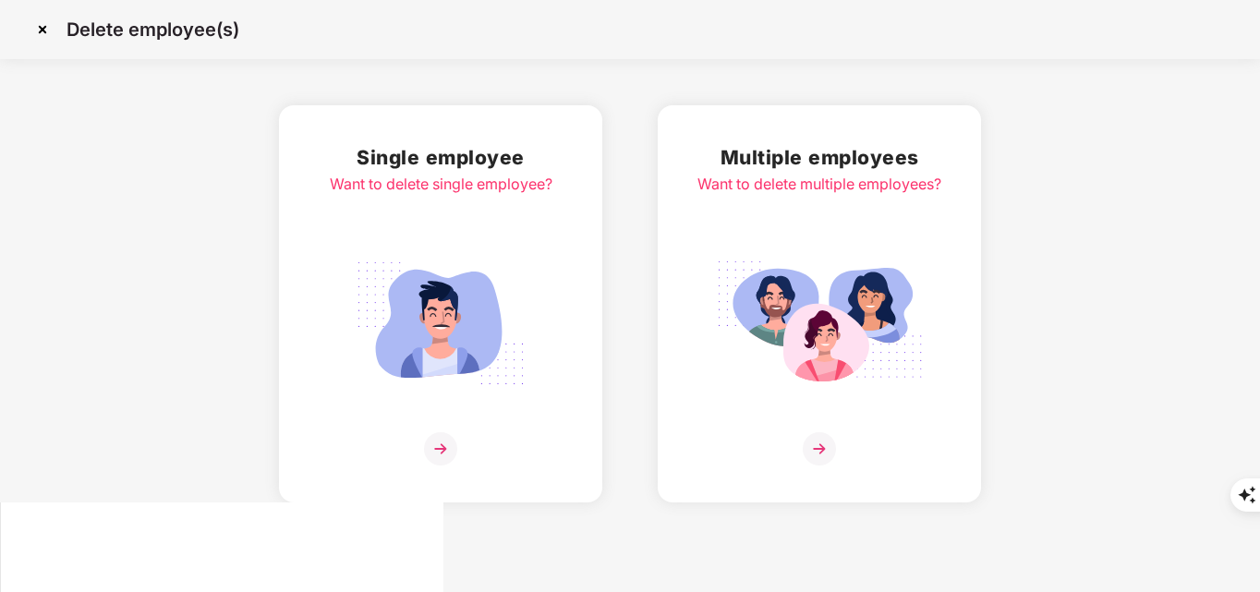
click at [441, 446] on img at bounding box center [440, 448] width 33 height 33
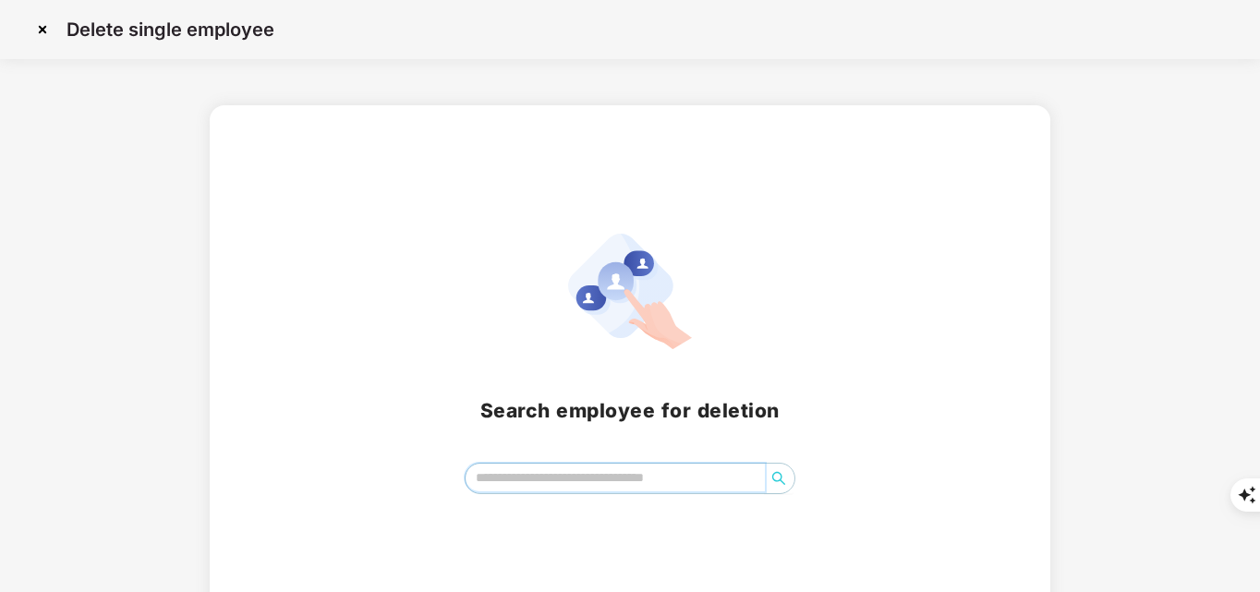
click at [605, 475] on input "search" at bounding box center [615, 478] width 300 height 28
paste input "**********"
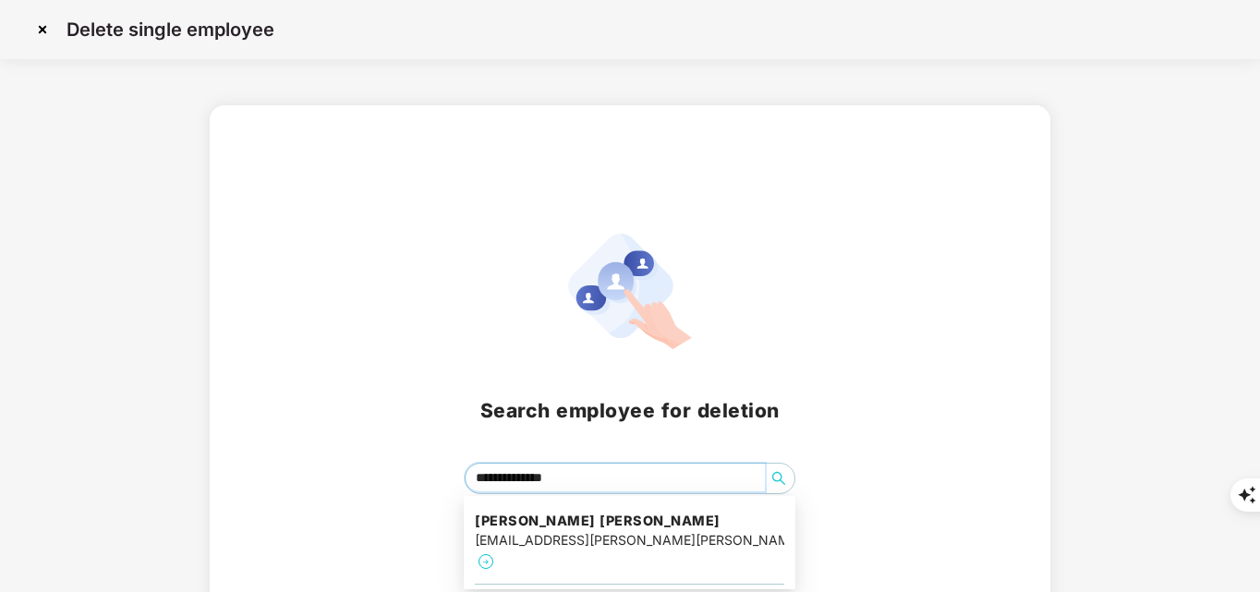
type input "**********"
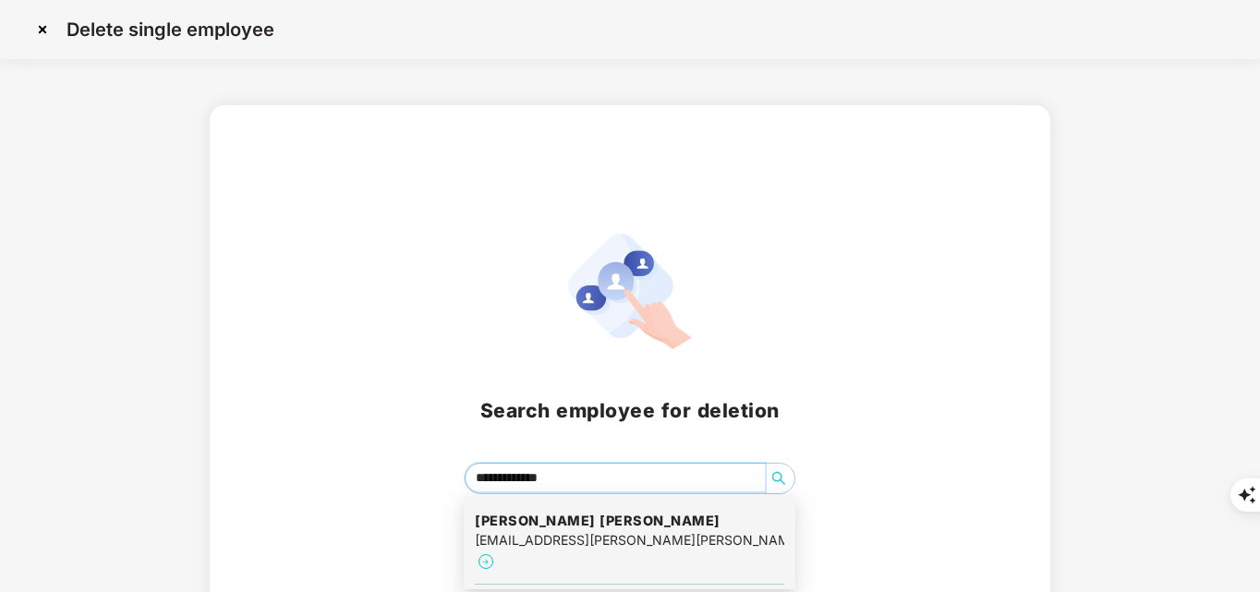
click at [584, 523] on h4 "Vishal Chand ramola" at bounding box center [629, 521] width 309 height 18
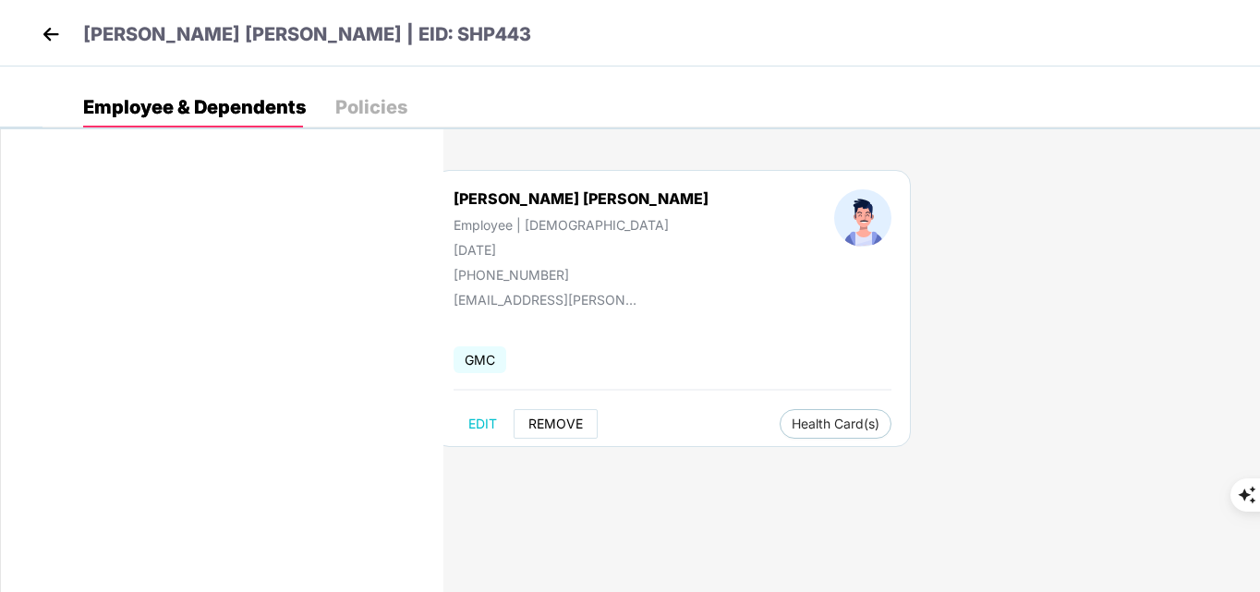
click at [585, 426] on button "REMOVE" at bounding box center [555, 424] width 84 height 30
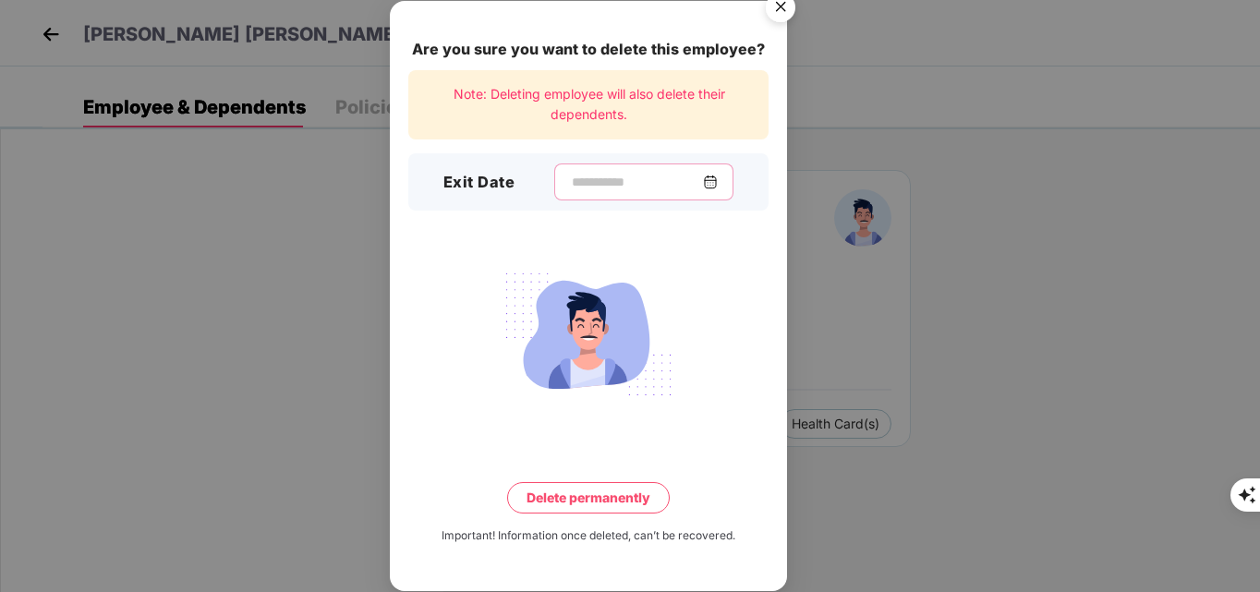
click at [624, 187] on input at bounding box center [636, 182] width 133 height 19
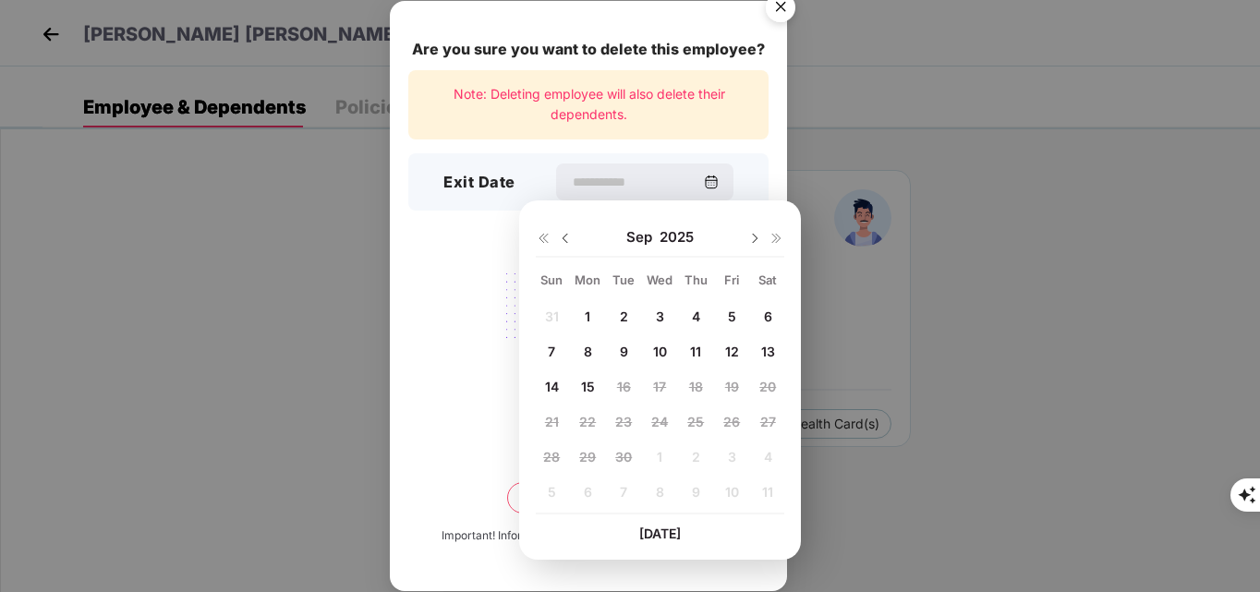
click at [737, 355] on span "12" at bounding box center [732, 352] width 14 height 16
type input "**********"
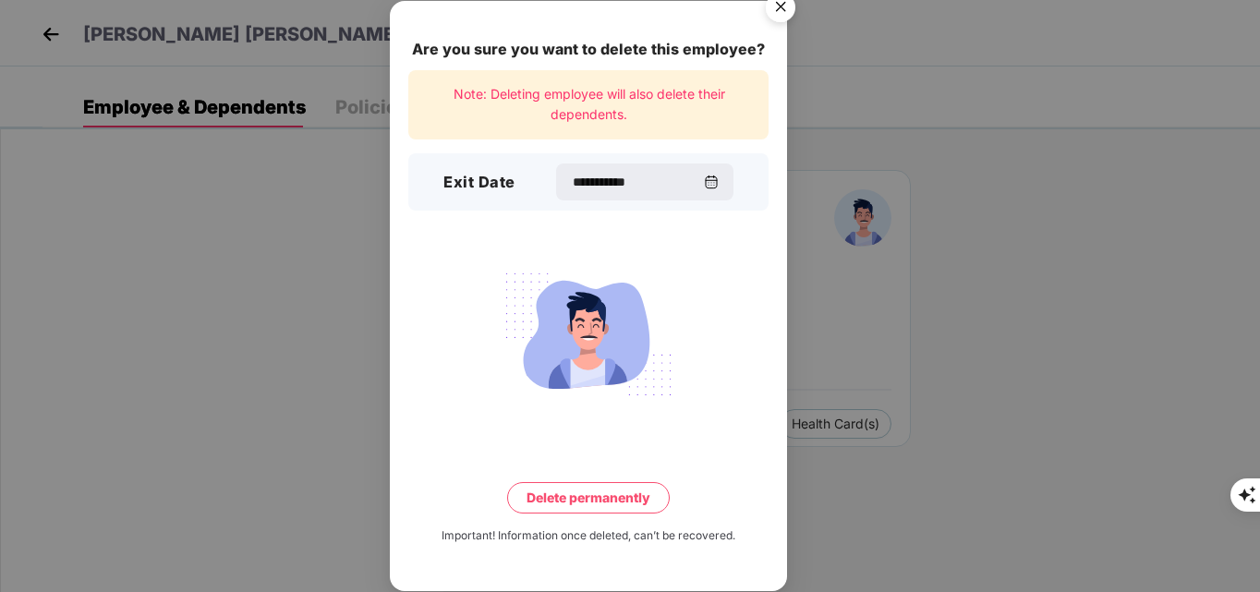
click at [594, 496] on button "Delete permanently" at bounding box center [588, 497] width 163 height 31
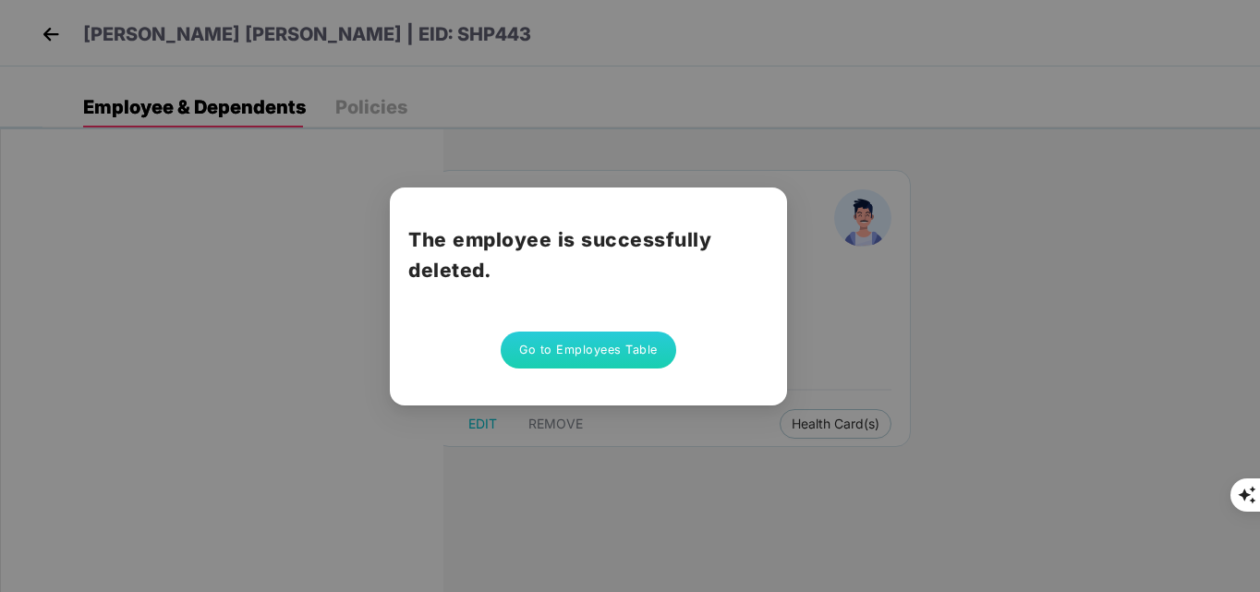
click at [598, 349] on button "Go to Employees Table" at bounding box center [588, 350] width 175 height 37
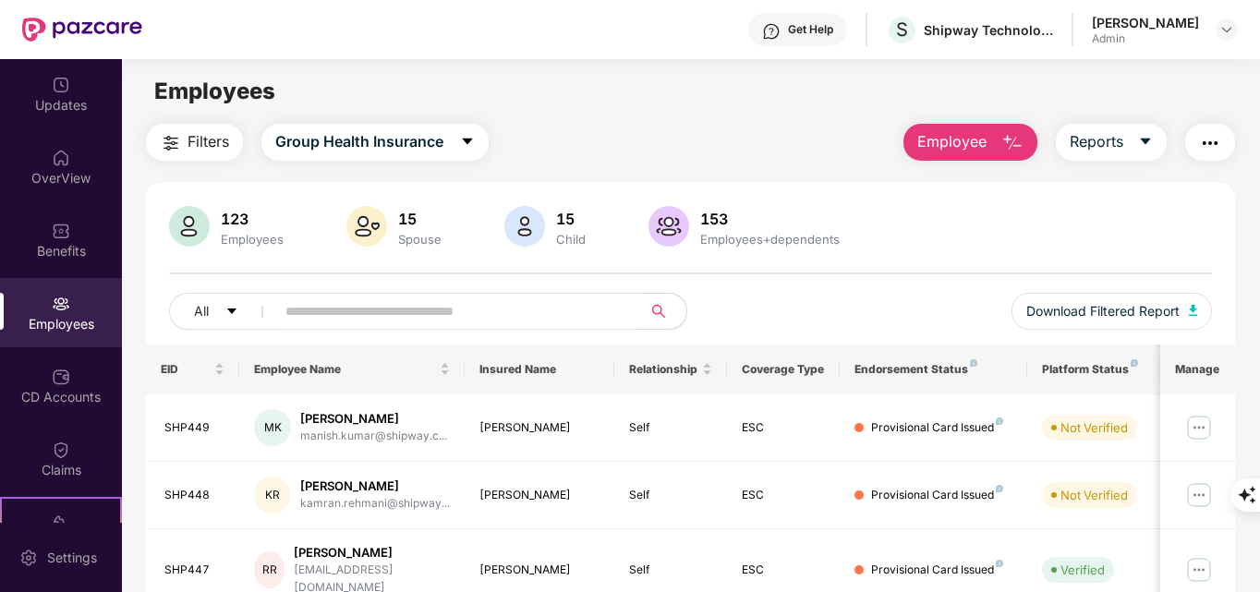
click at [1016, 147] on img "button" at bounding box center [1012, 143] width 22 height 22
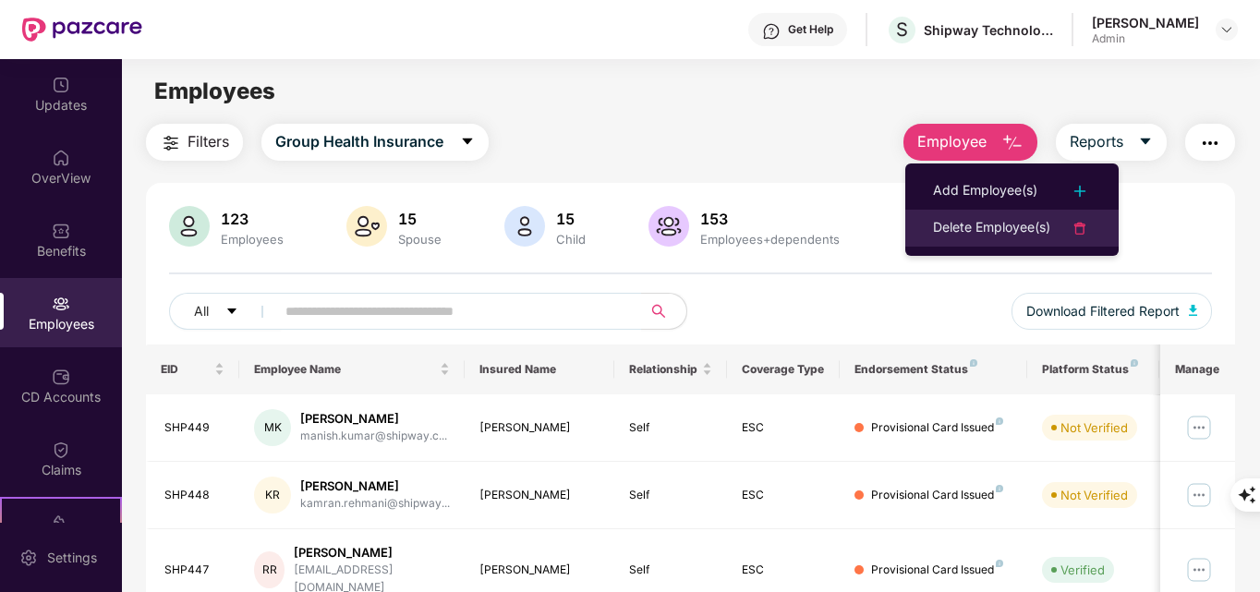
click at [964, 241] on li "Delete Employee(s)" at bounding box center [1011, 228] width 213 height 37
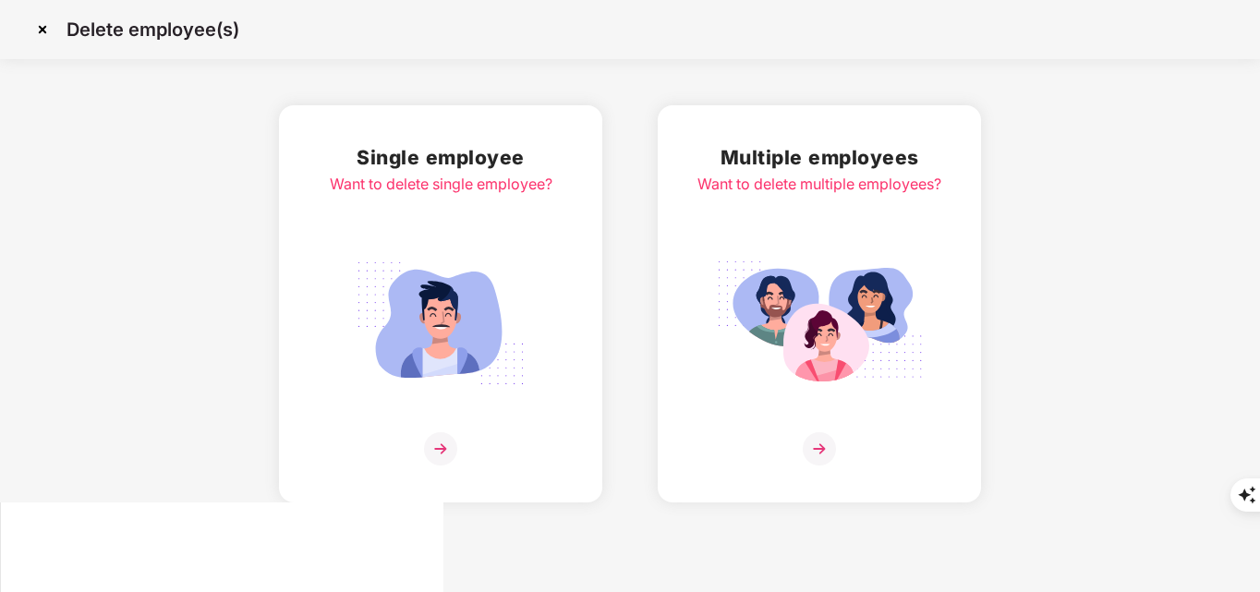
click at [425, 440] on img at bounding box center [440, 448] width 33 height 33
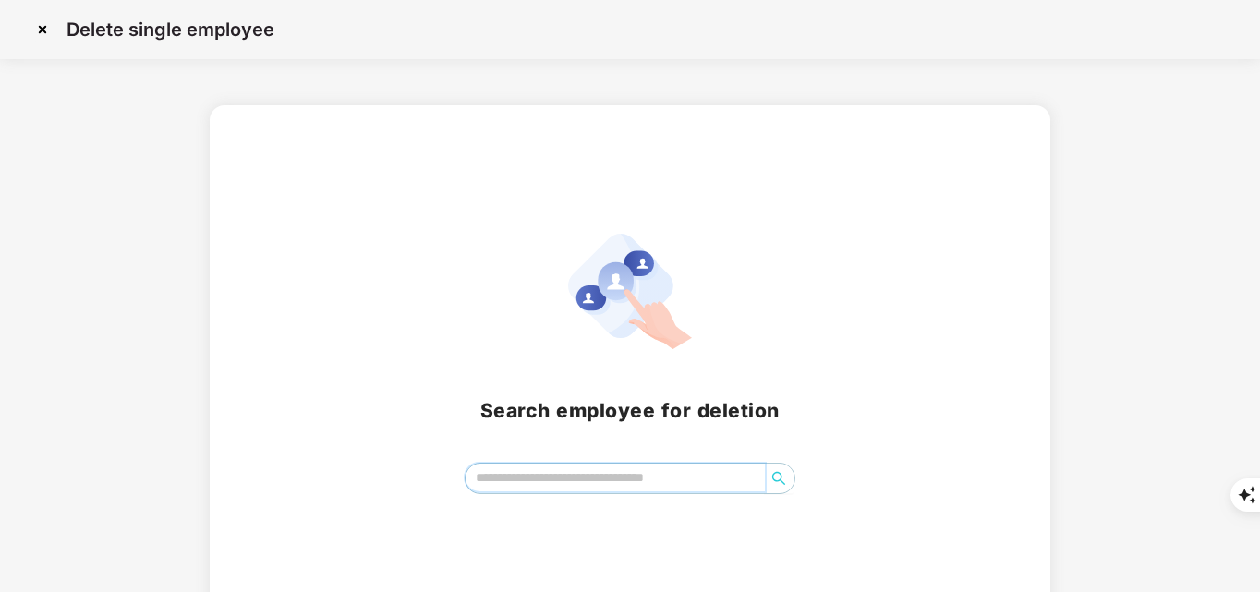
click at [573, 465] on input "search" at bounding box center [615, 478] width 300 height 28
paste input "**********"
type input "**********"
click at [38, 29] on img at bounding box center [43, 30] width 30 height 30
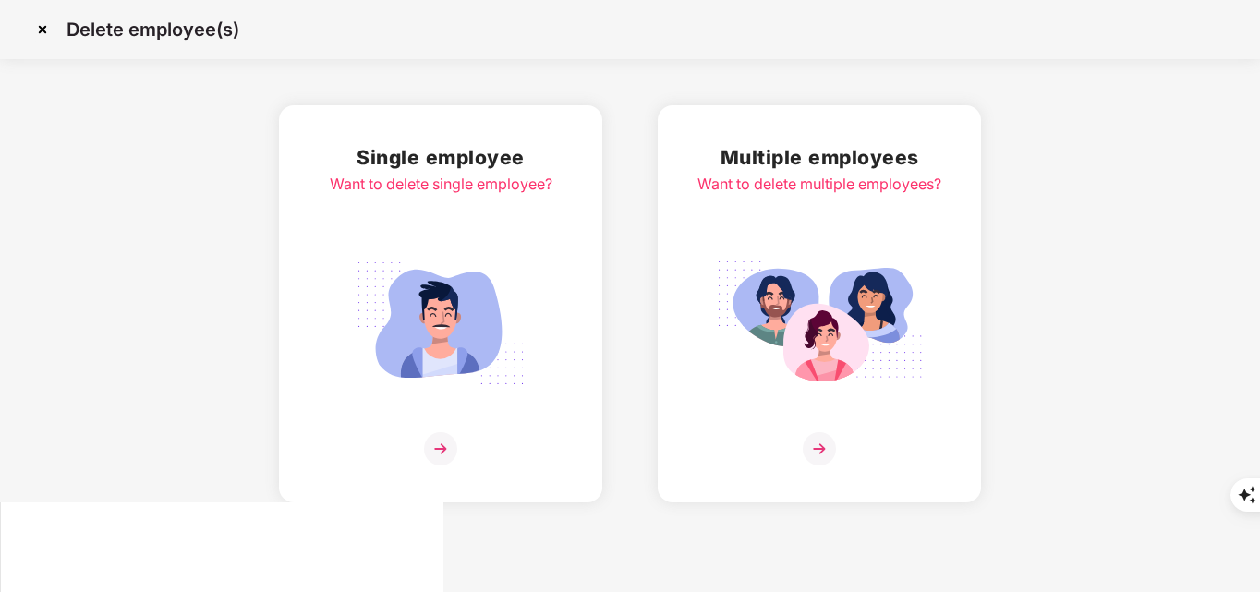
click at [39, 30] on img at bounding box center [43, 30] width 30 height 30
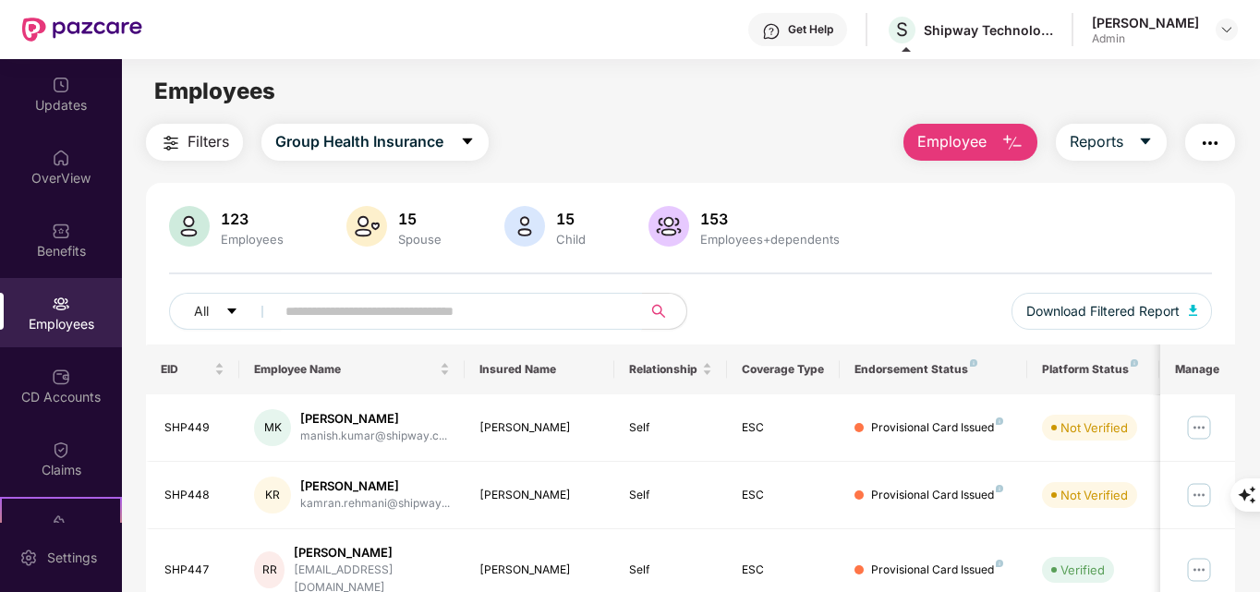
click at [461, 309] on input "text" at bounding box center [451, 311] width 332 height 28
paste input "**********"
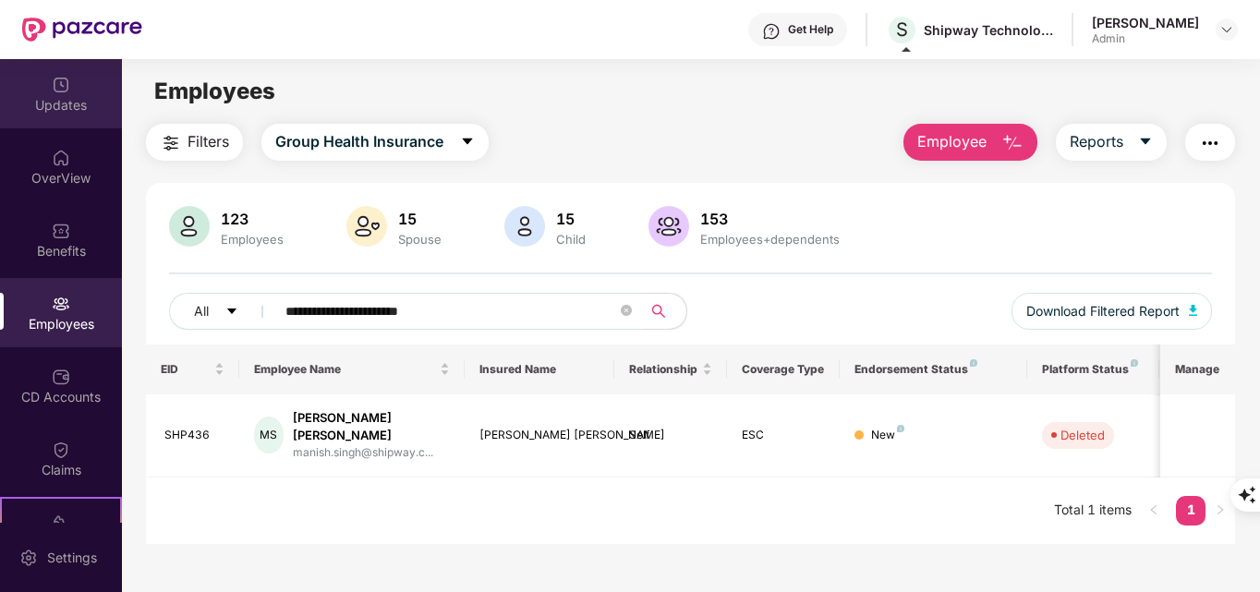
type input "**********"
click at [57, 91] on img at bounding box center [61, 85] width 18 height 18
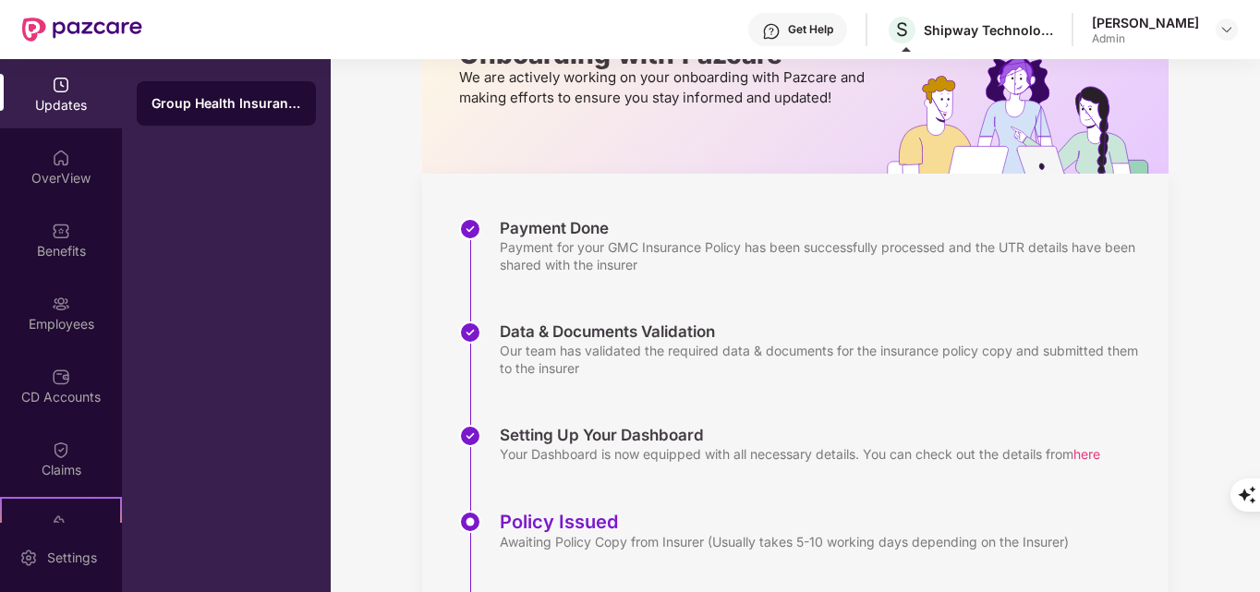
scroll to position [269, 0]
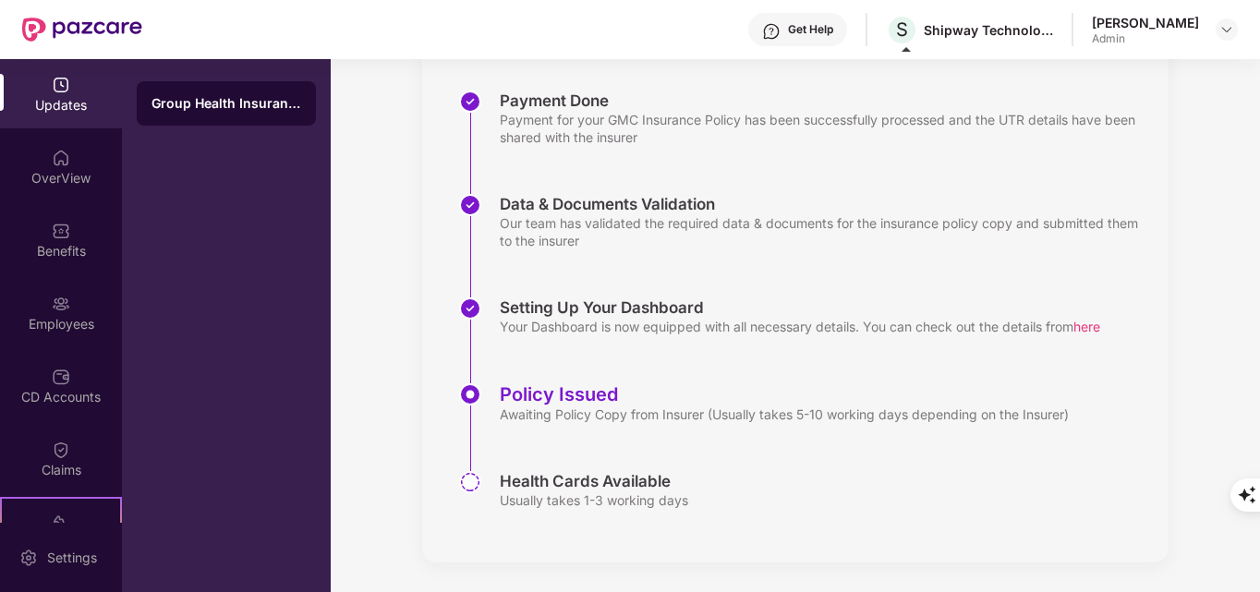
click at [1090, 327] on span "here" at bounding box center [1086, 327] width 27 height 16
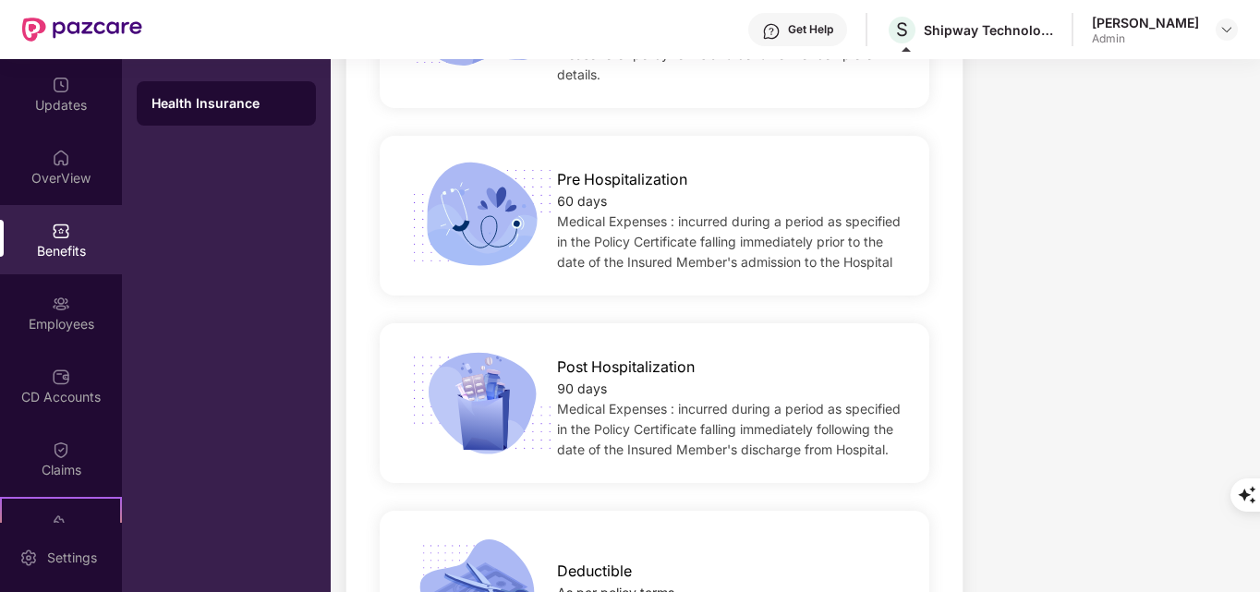
scroll to position [1654, 0]
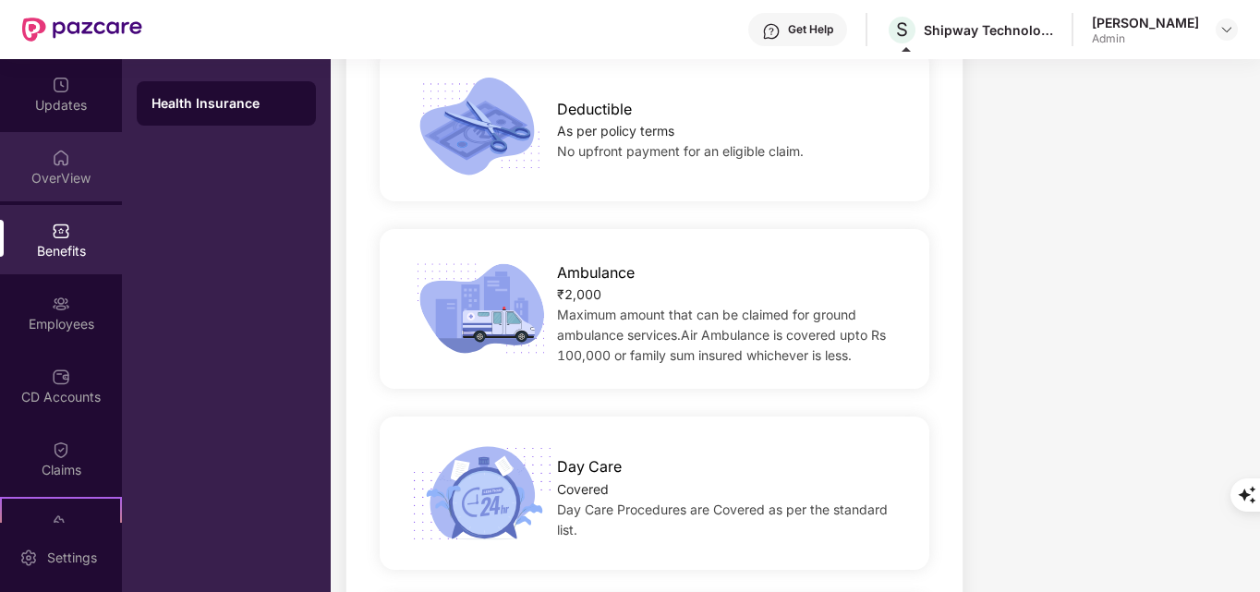
click at [55, 192] on div "OverView" at bounding box center [61, 166] width 122 height 69
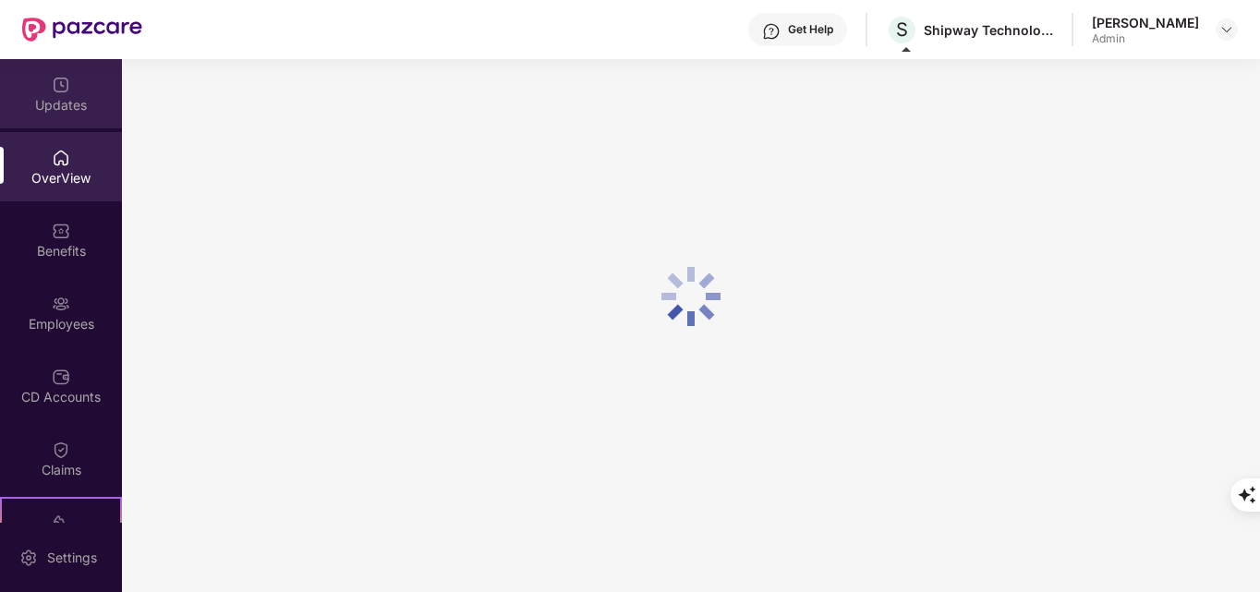
click at [47, 108] on div "Updates" at bounding box center [61, 105] width 122 height 18
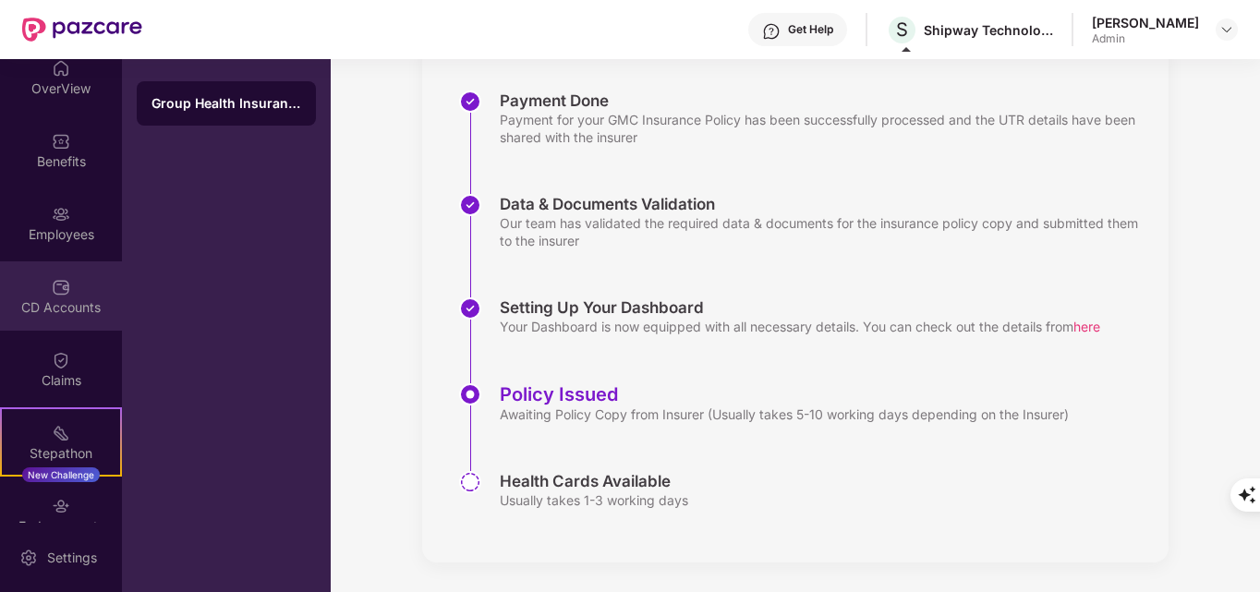
scroll to position [193, 0]
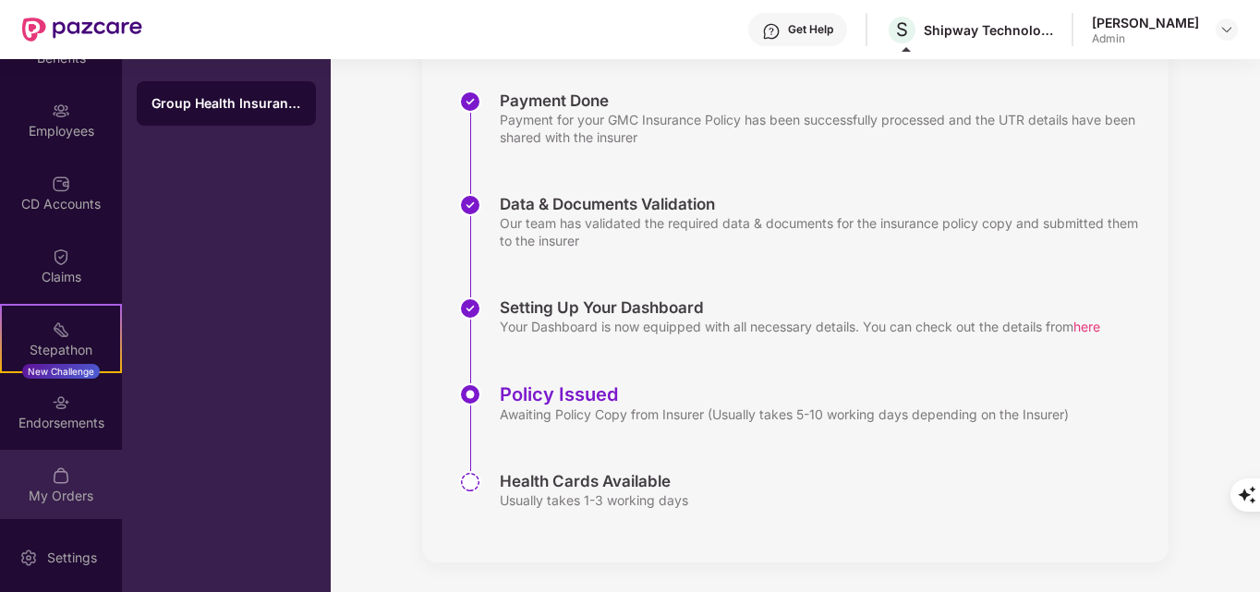
click at [68, 465] on div "My Orders" at bounding box center [61, 484] width 122 height 69
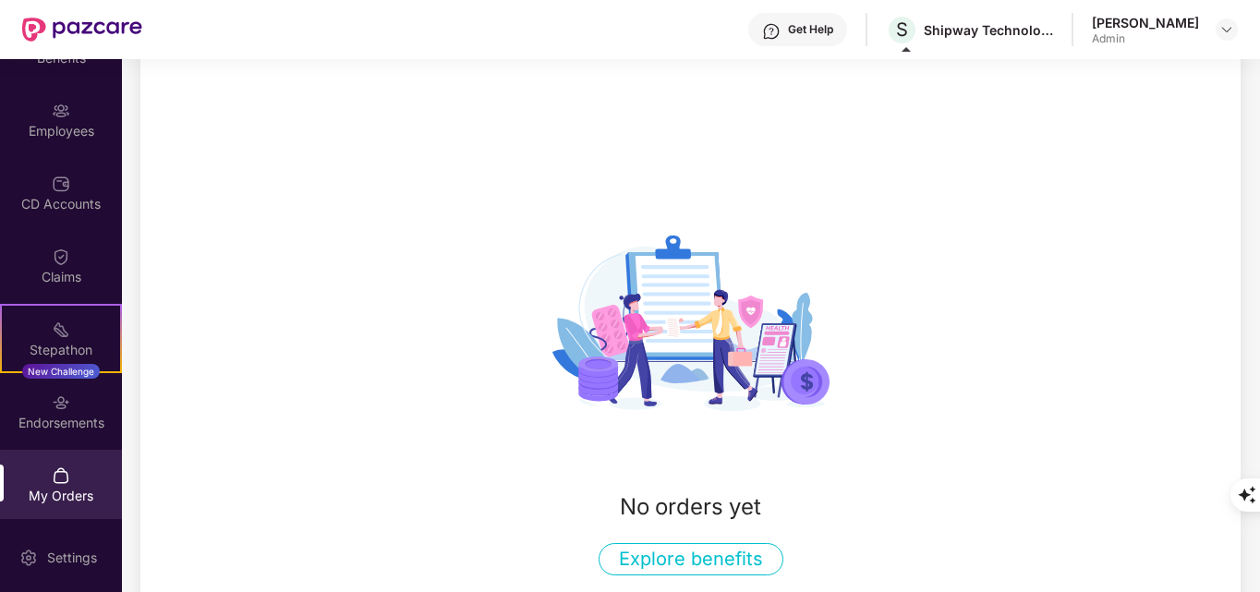
scroll to position [202, 0]
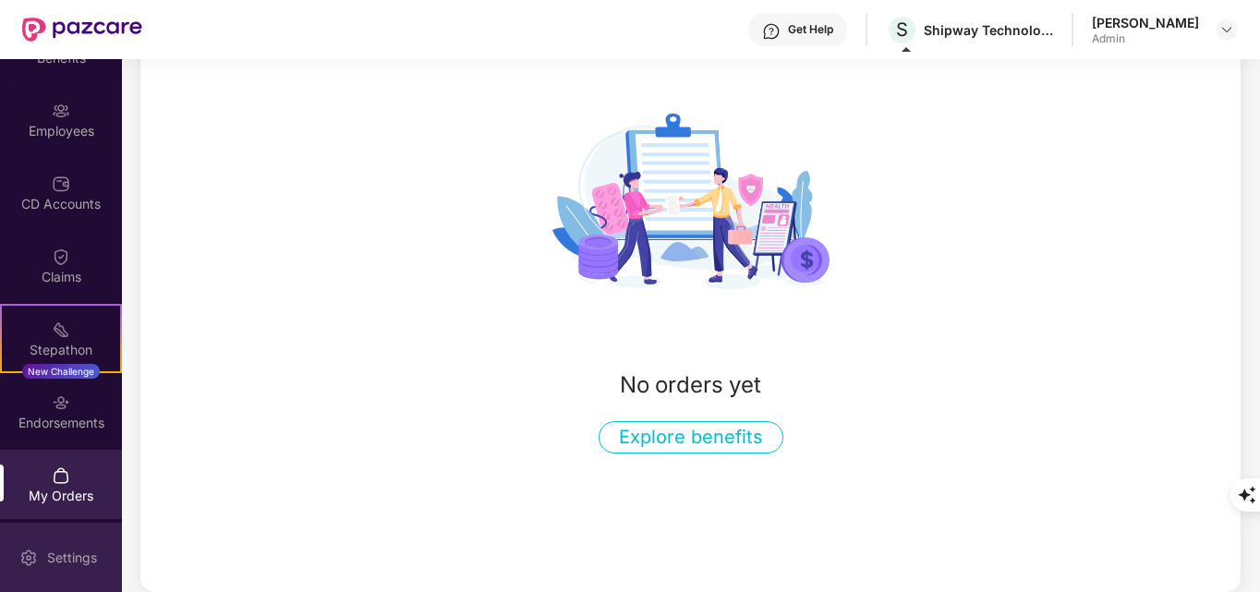
click at [44, 540] on div "Settings" at bounding box center [61, 557] width 122 height 69
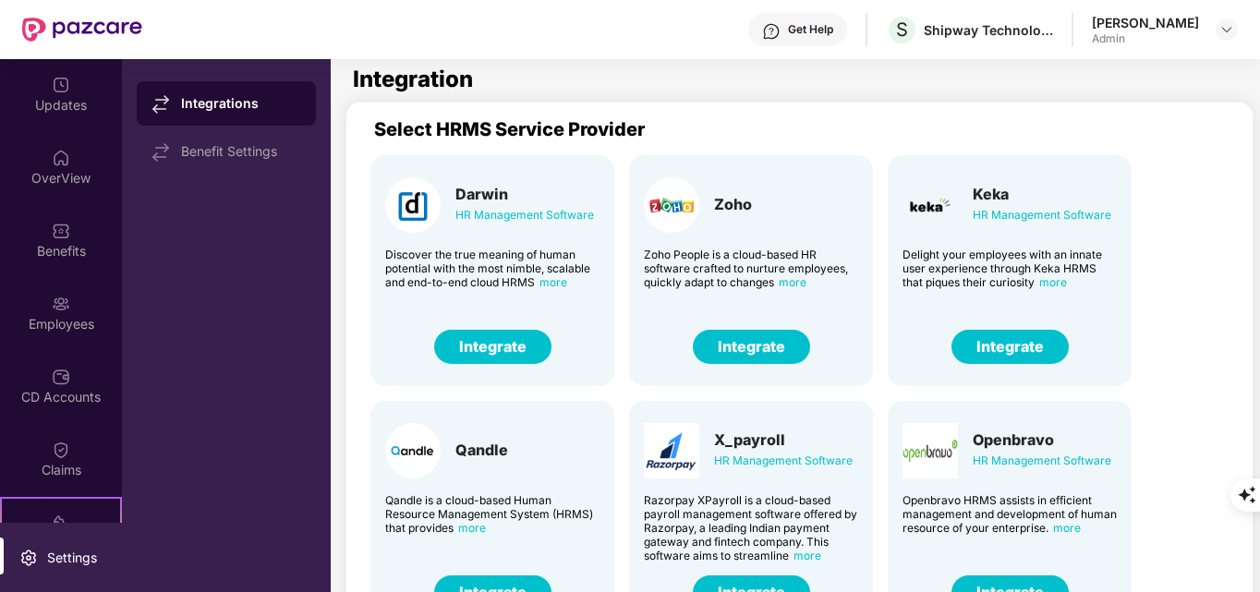
scroll to position [92, 0]
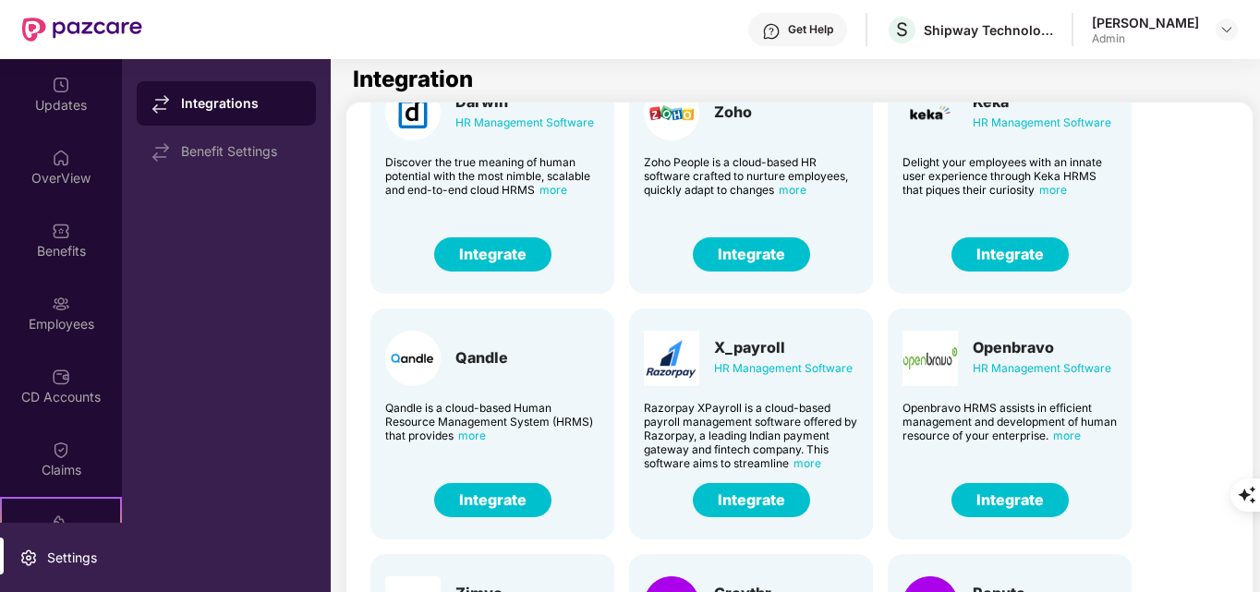
click at [1021, 248] on button "Integrate" at bounding box center [1009, 254] width 117 height 34
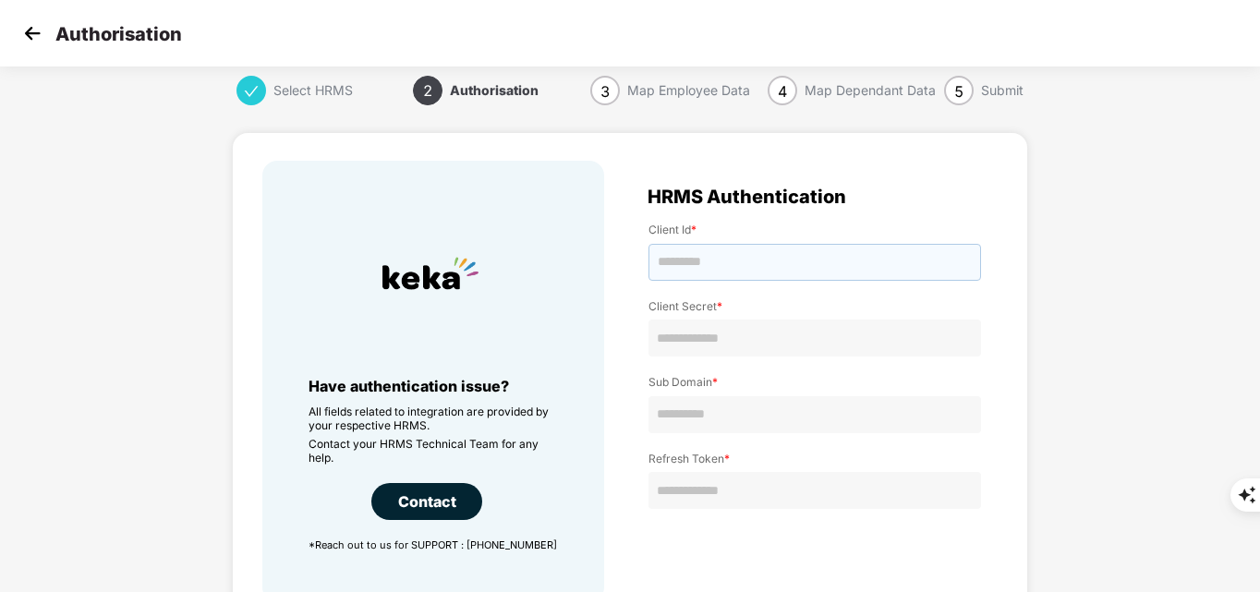
click at [755, 268] on input "text" at bounding box center [814, 262] width 332 height 37
click at [30, 30] on img at bounding box center [32, 33] width 28 height 28
